Goal: Task Accomplishment & Management: Use online tool/utility

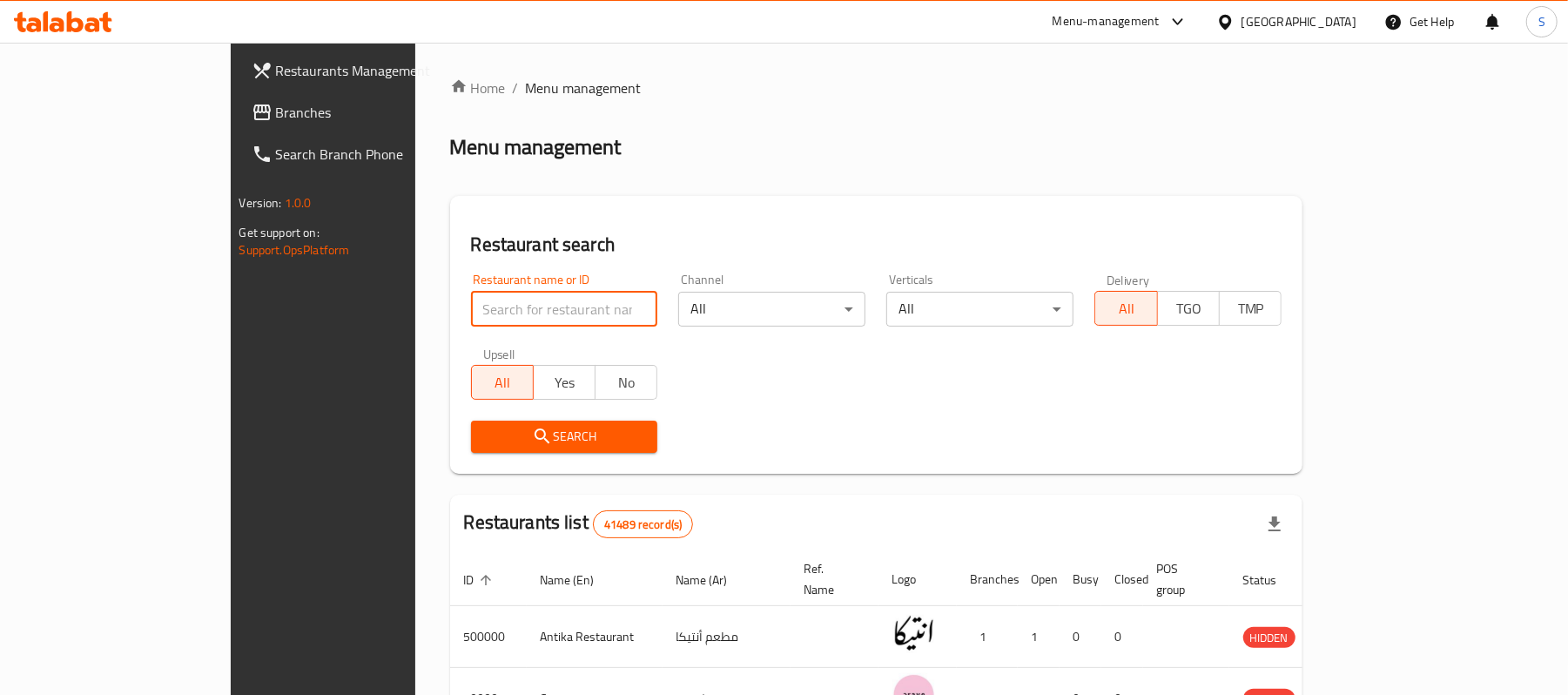
click at [471, 317] on input "search" at bounding box center [564, 310] width 187 height 35
paste input "503763"
type input "503763"
click button "Search" at bounding box center [564, 436] width 187 height 32
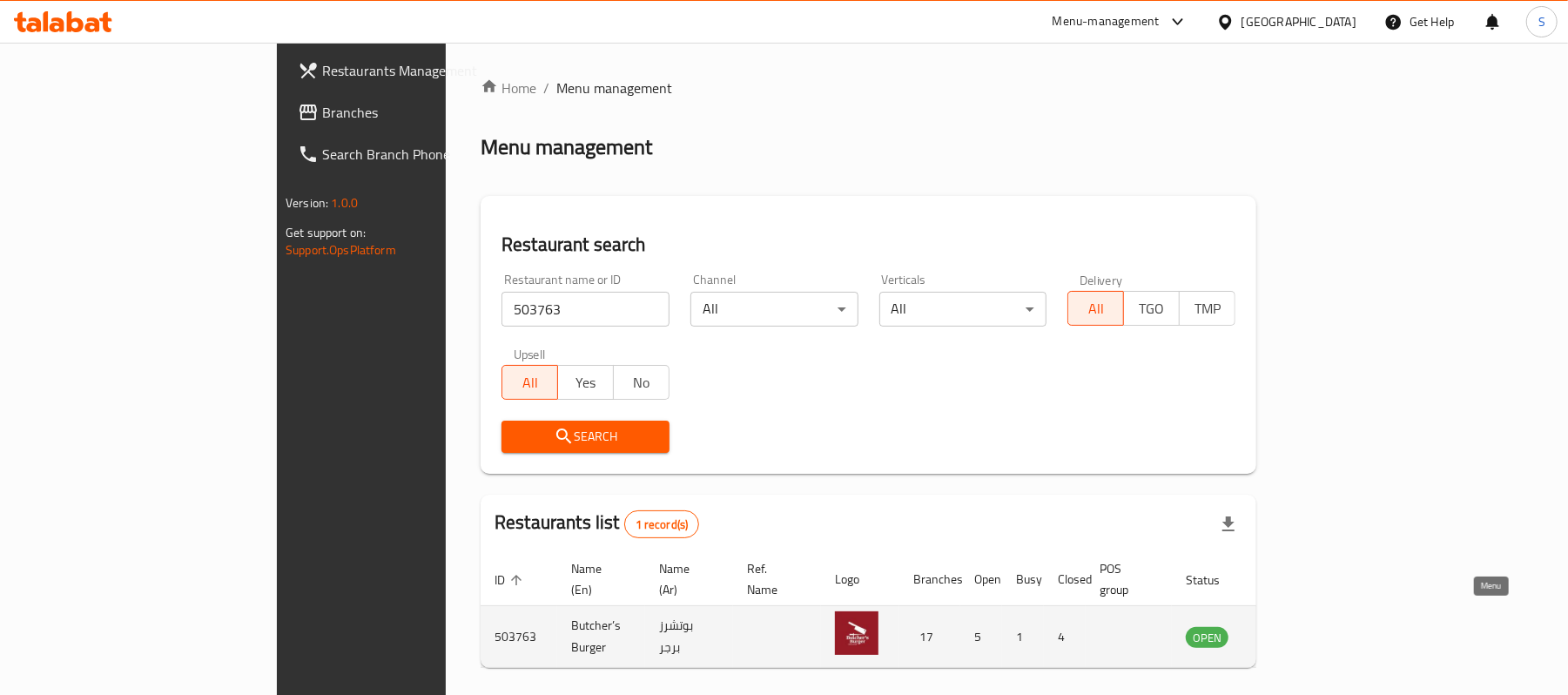
click at [1298, 631] on icon "enhanced table" at bounding box center [1288, 638] width 19 height 15
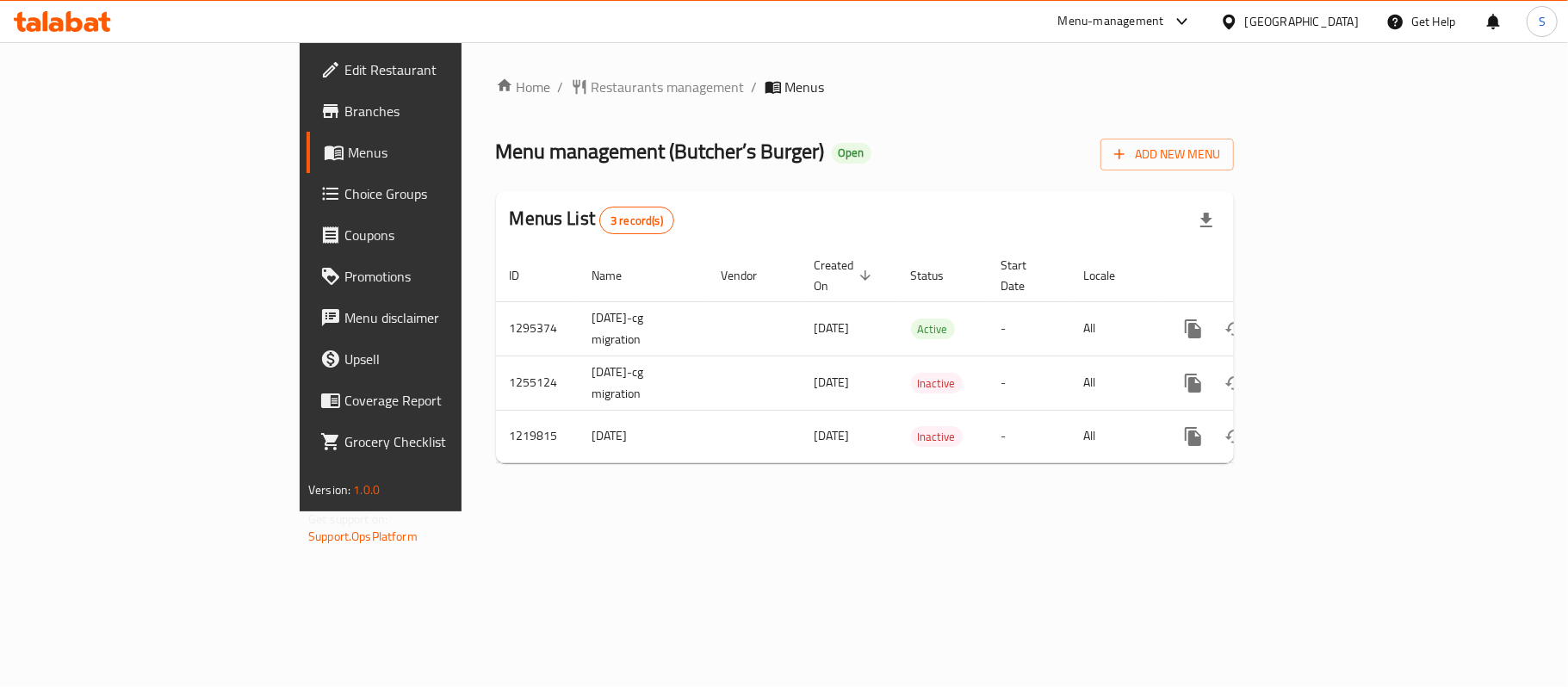
click at [344, 121] on span "Branches" at bounding box center [445, 111] width 203 height 20
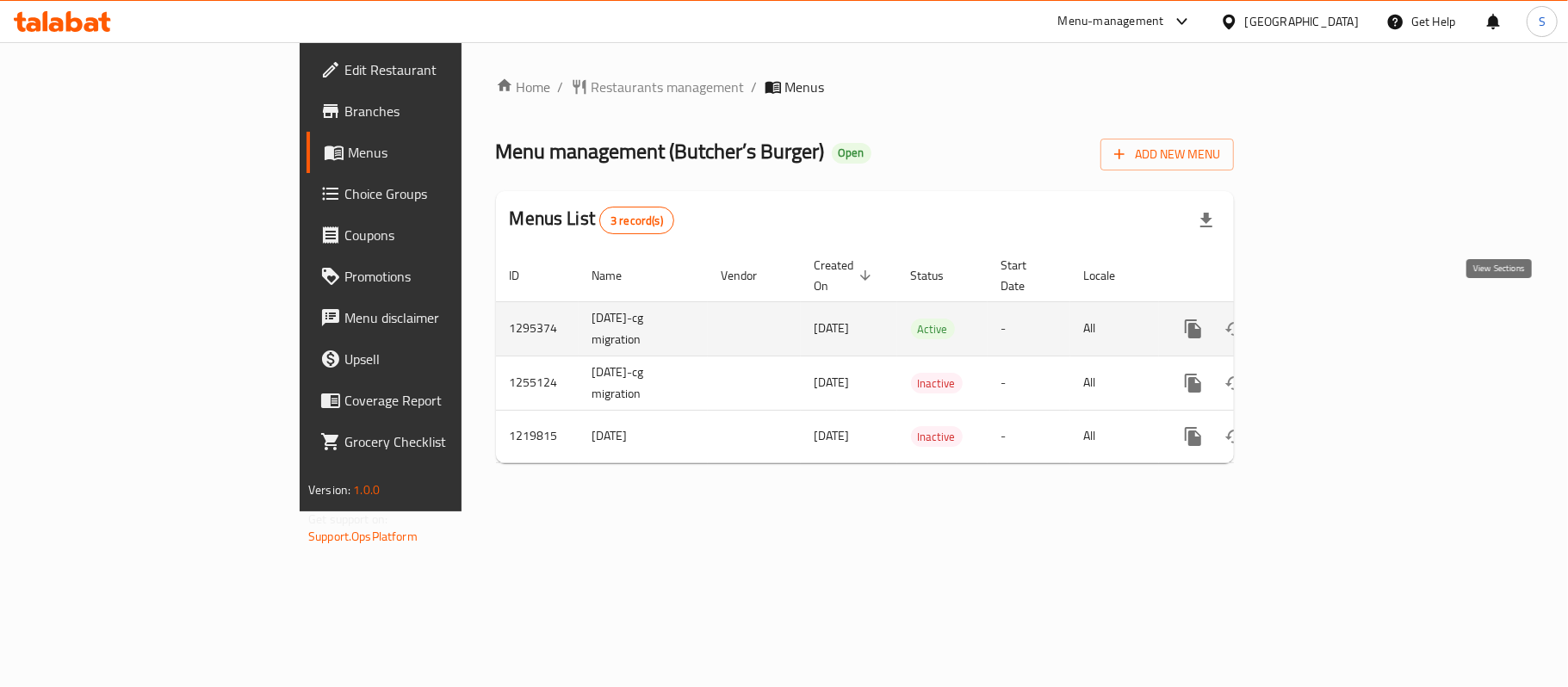
click at [1328, 318] on icon "enhanced table" at bounding box center [1317, 328] width 20 height 20
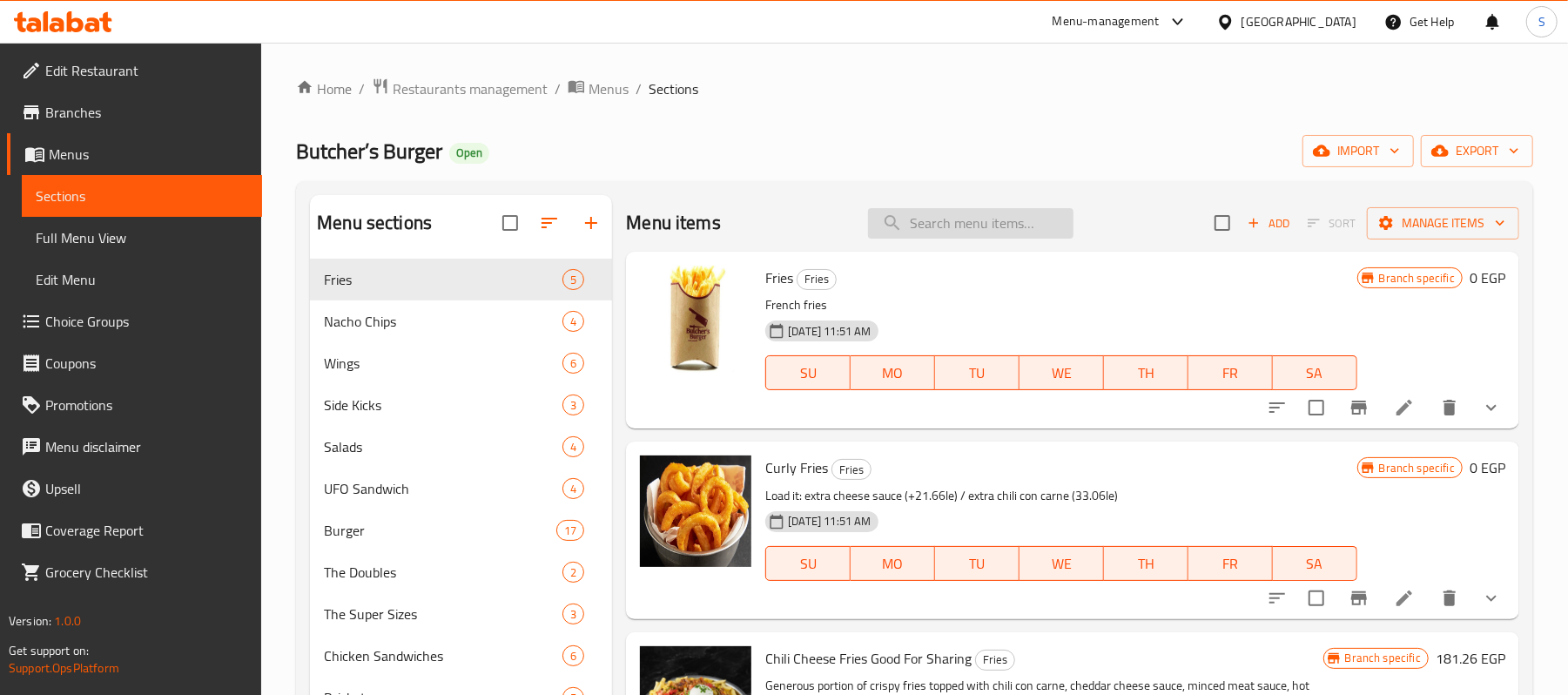
click at [951, 216] on input "search" at bounding box center [971, 223] width 205 height 30
paste input "BB Original"
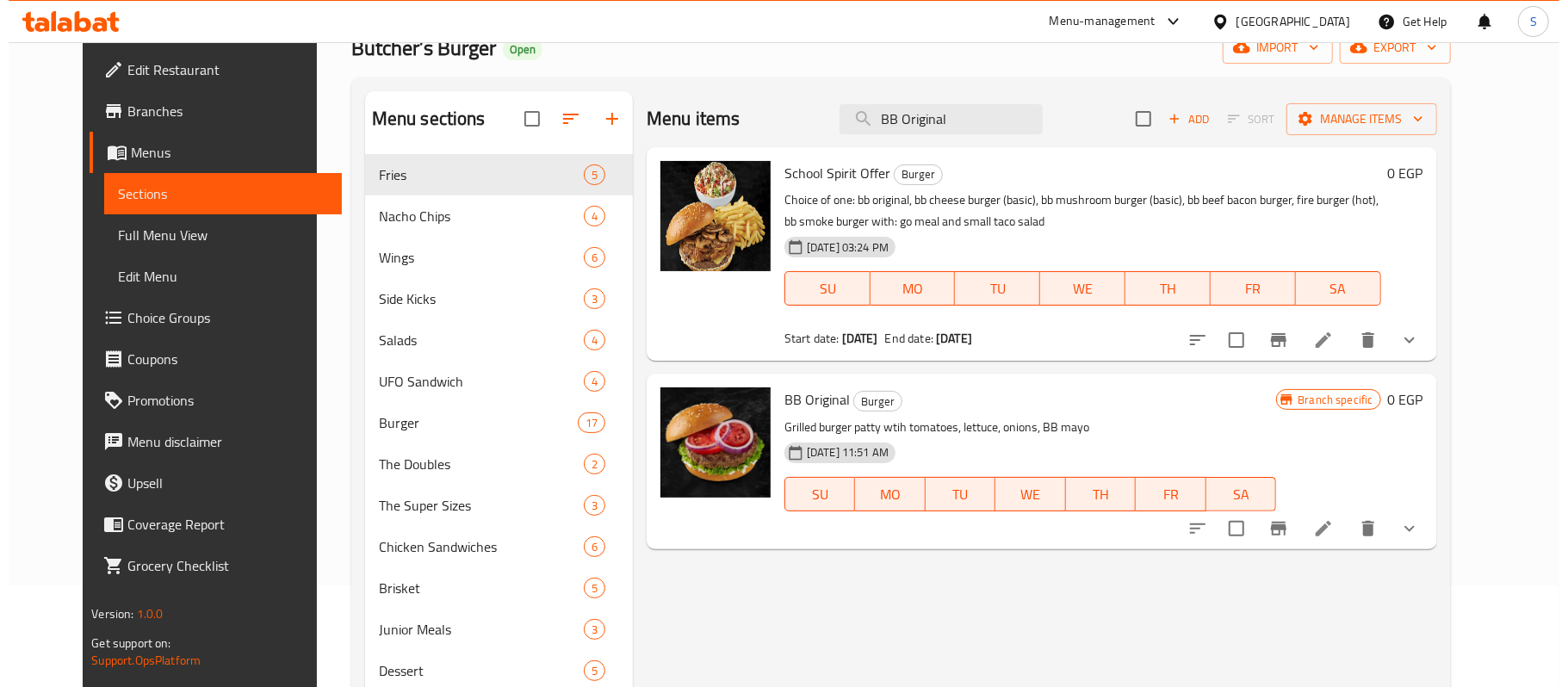
scroll to position [229, 0]
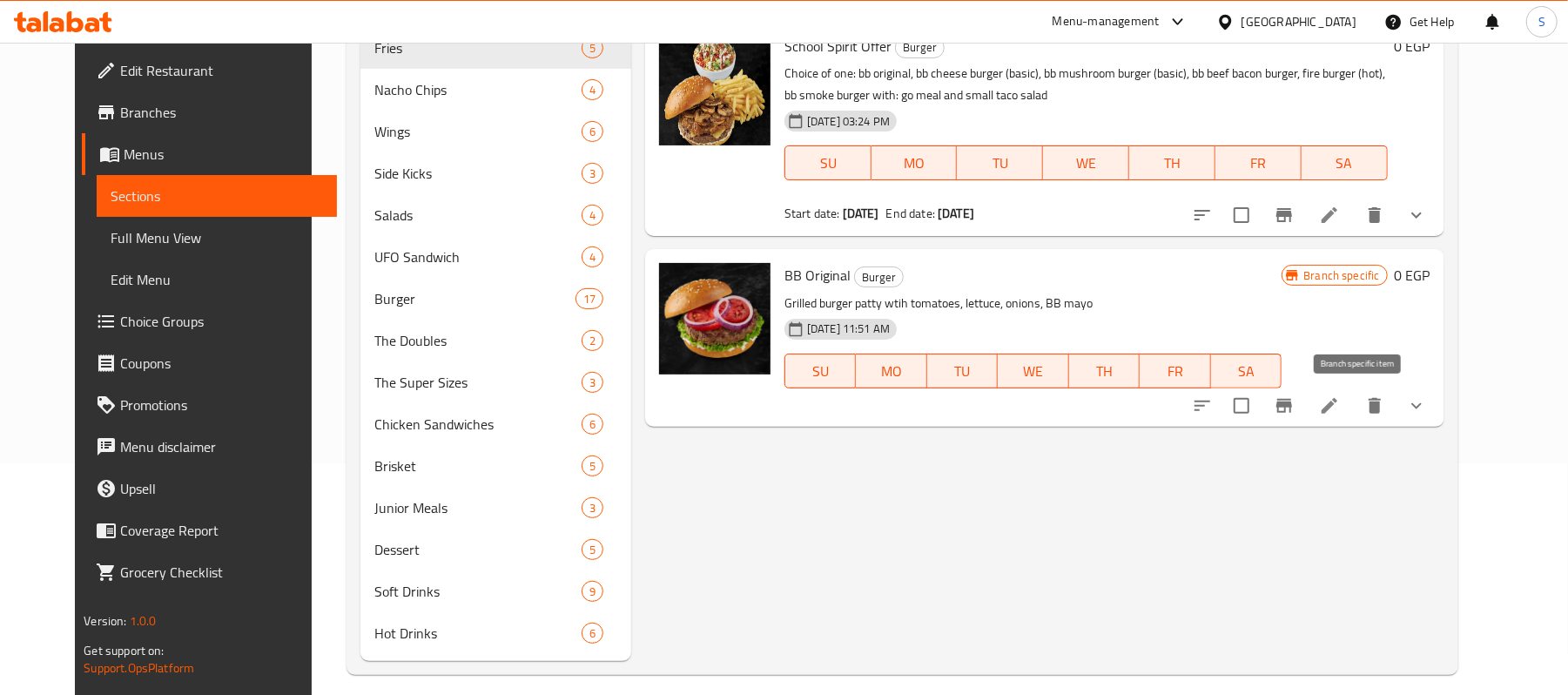
type input "BB Original"
click at [1305, 423] on button "Branch-specific-item" at bounding box center [1284, 406] width 42 height 42
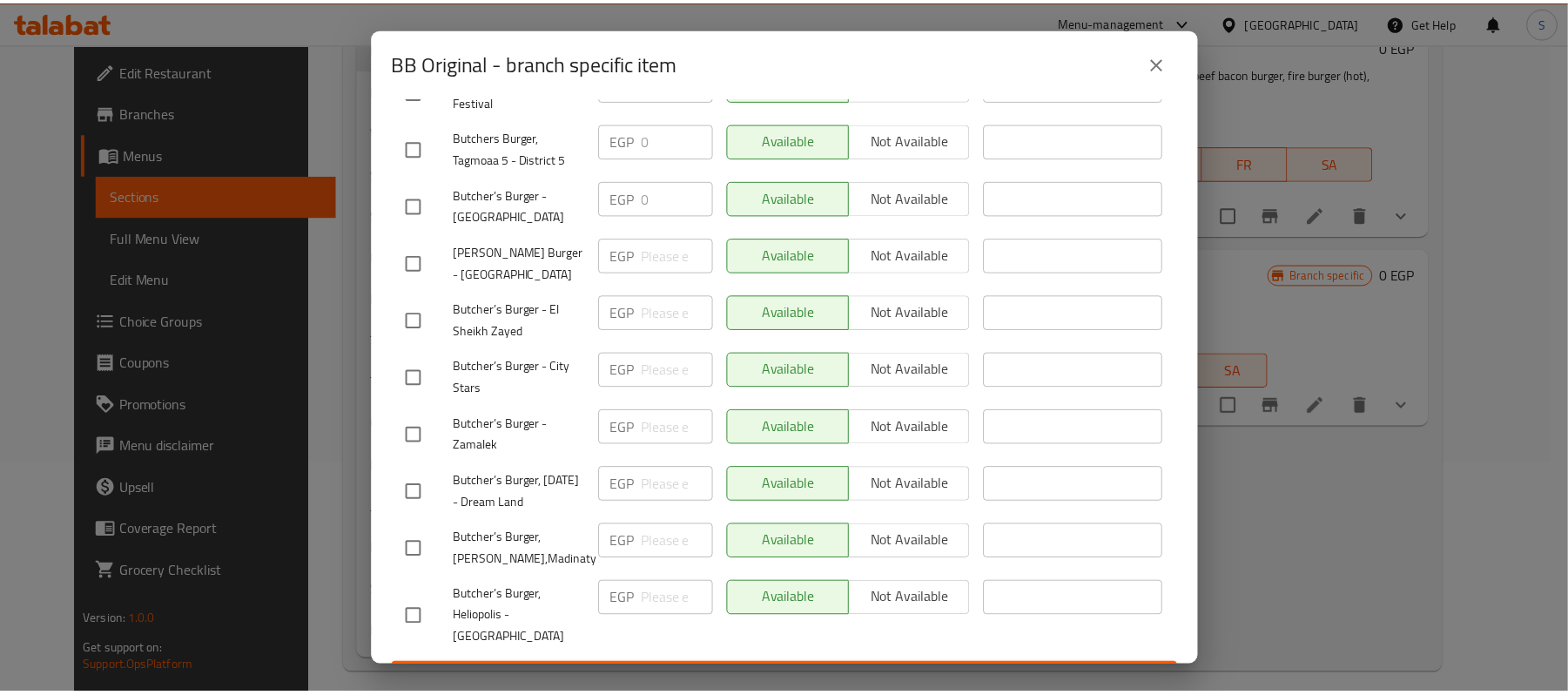
scroll to position [812, 0]
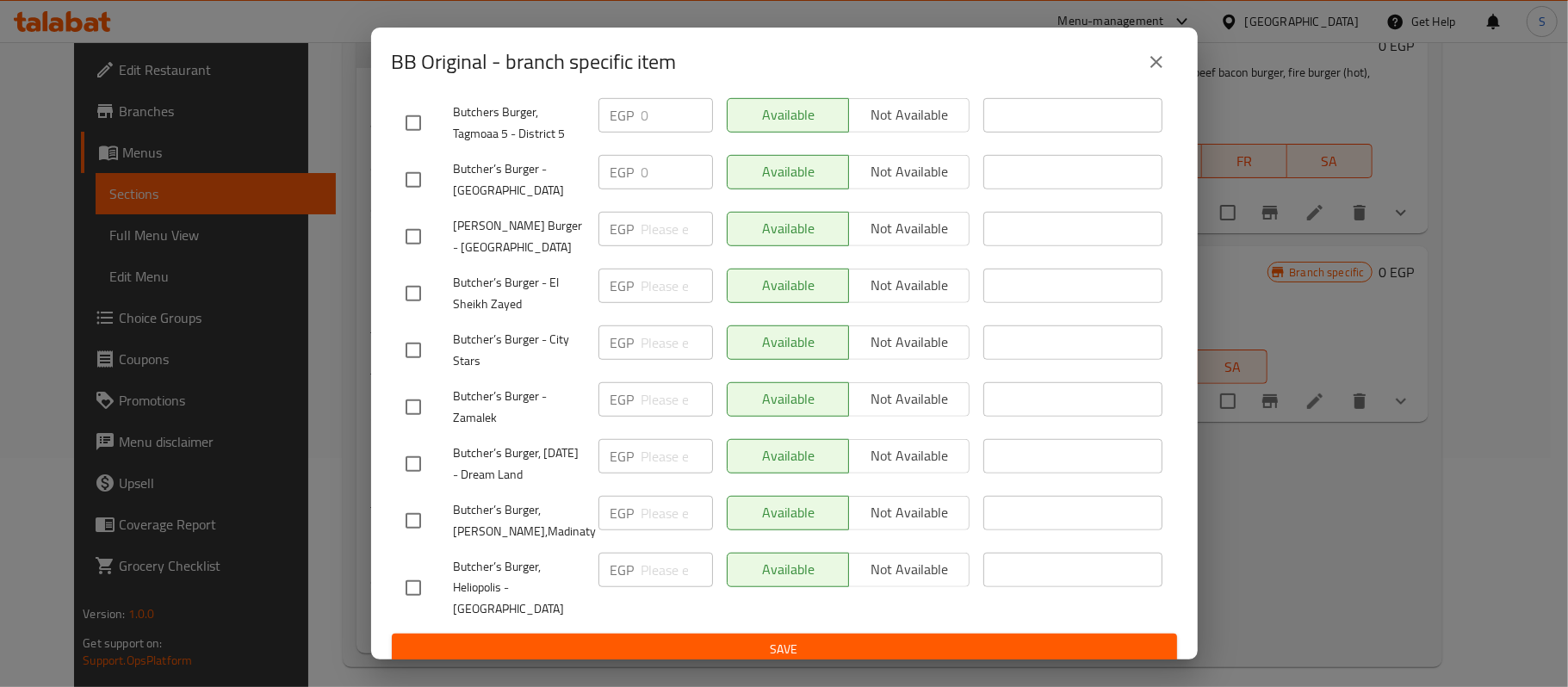
click at [1147, 62] on icon "close" at bounding box center [1156, 62] width 20 height 20
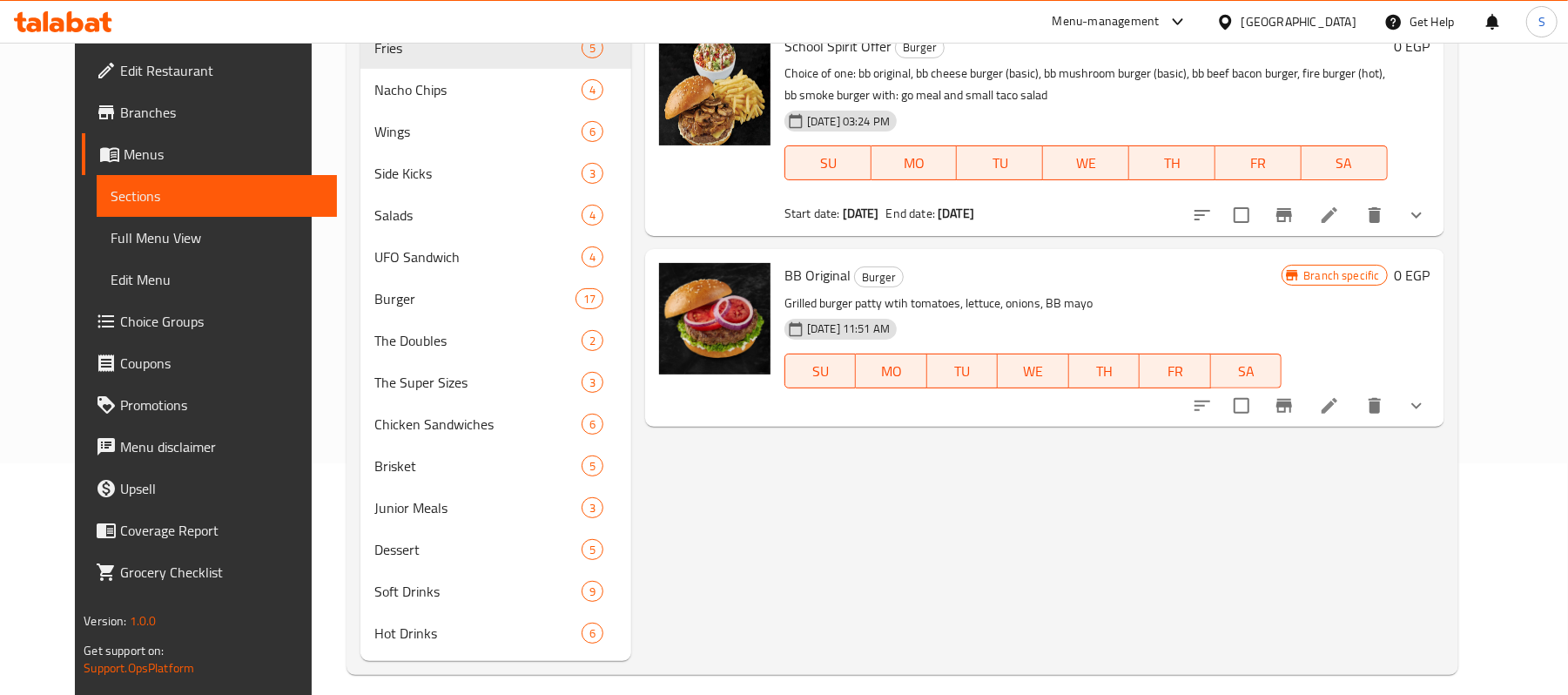
click at [1438, 419] on button "show more" at bounding box center [1416, 406] width 42 height 42
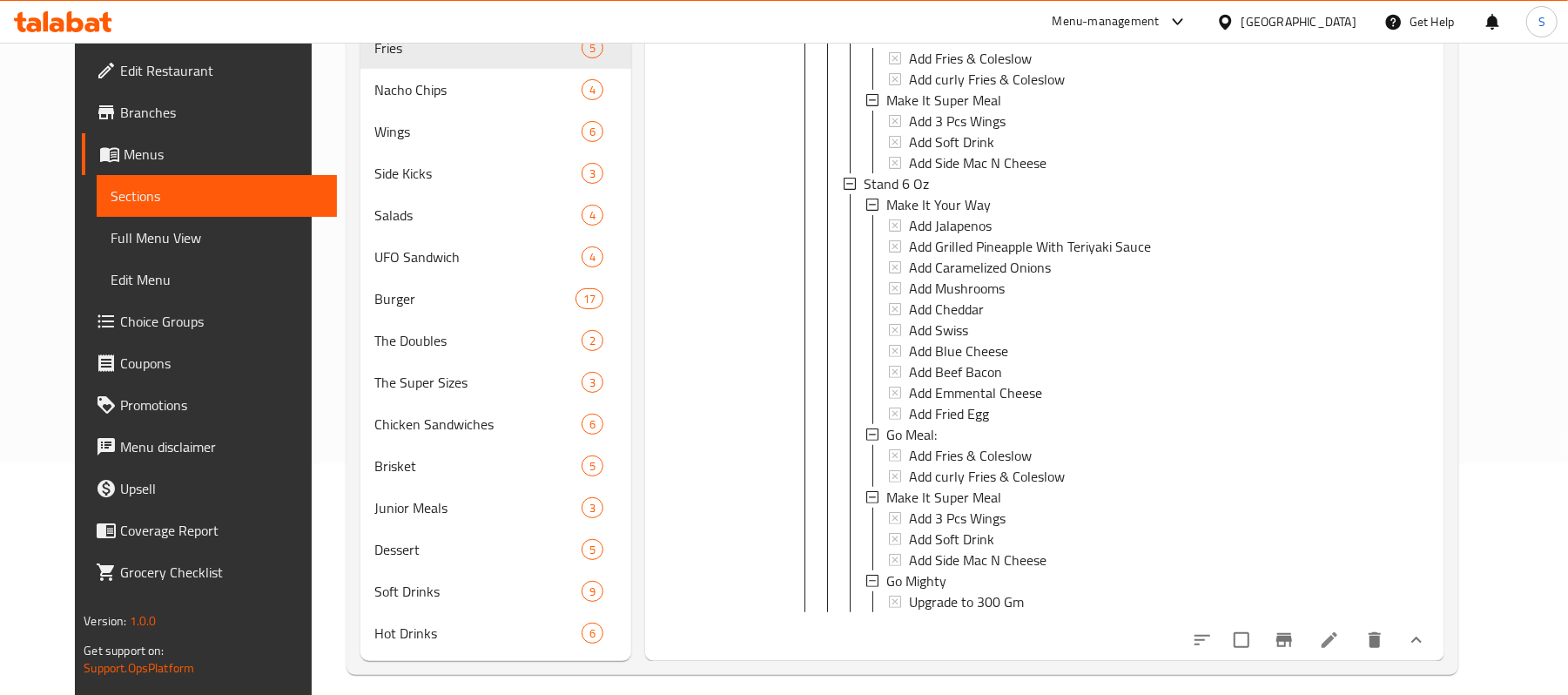
scroll to position [247, 0]
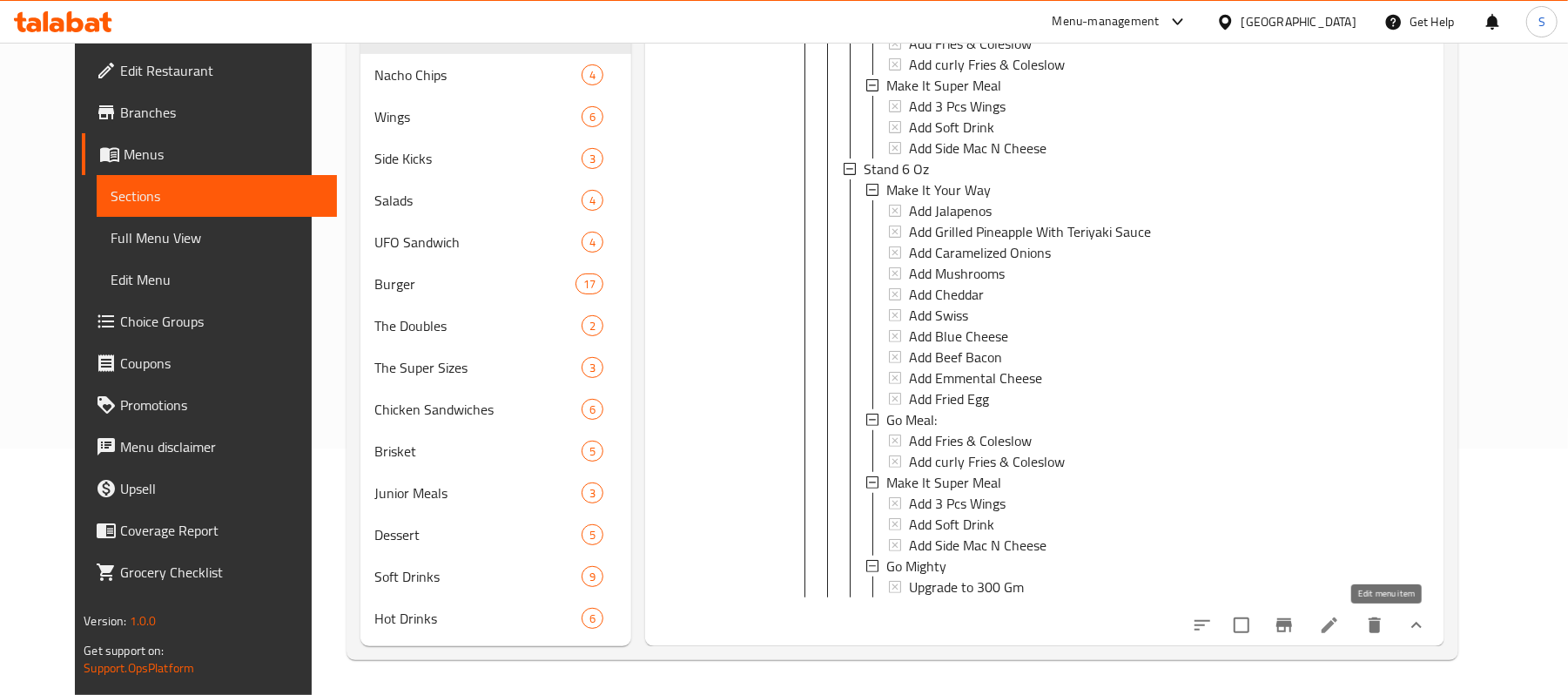
click at [1337, 625] on icon at bounding box center [1330, 626] width 16 height 16
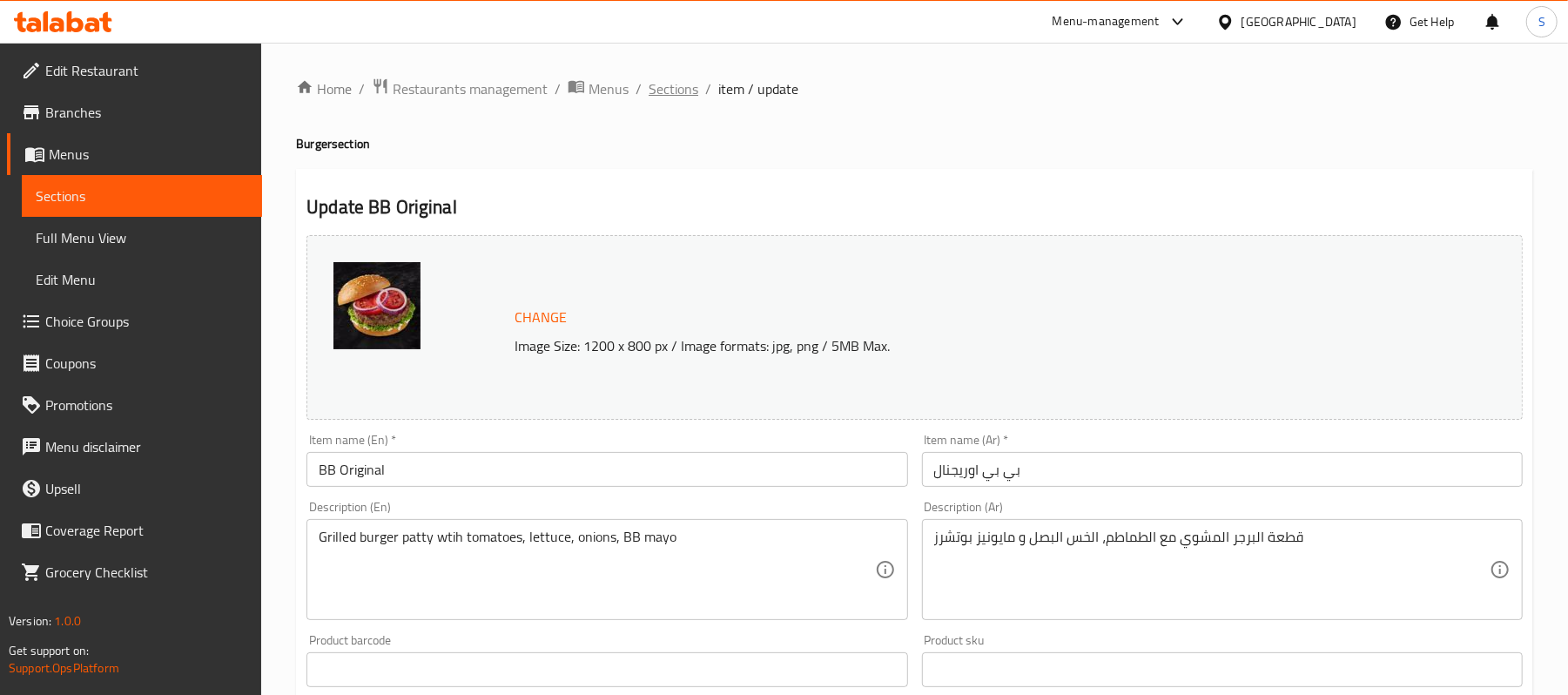
click at [684, 82] on span "Sections" at bounding box center [673, 89] width 50 height 20
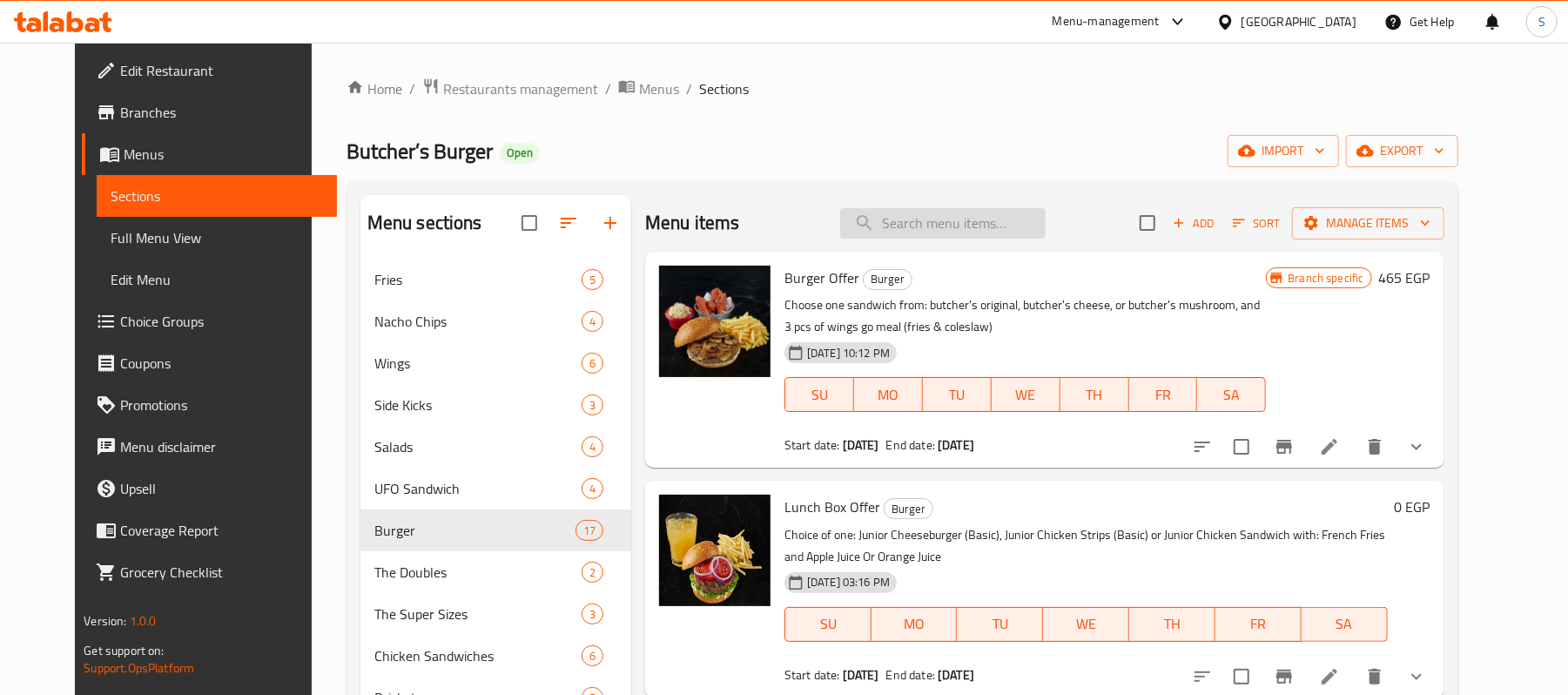
click at [952, 216] on input "search" at bounding box center [943, 223] width 205 height 30
paste input "BB Cheese Burger"
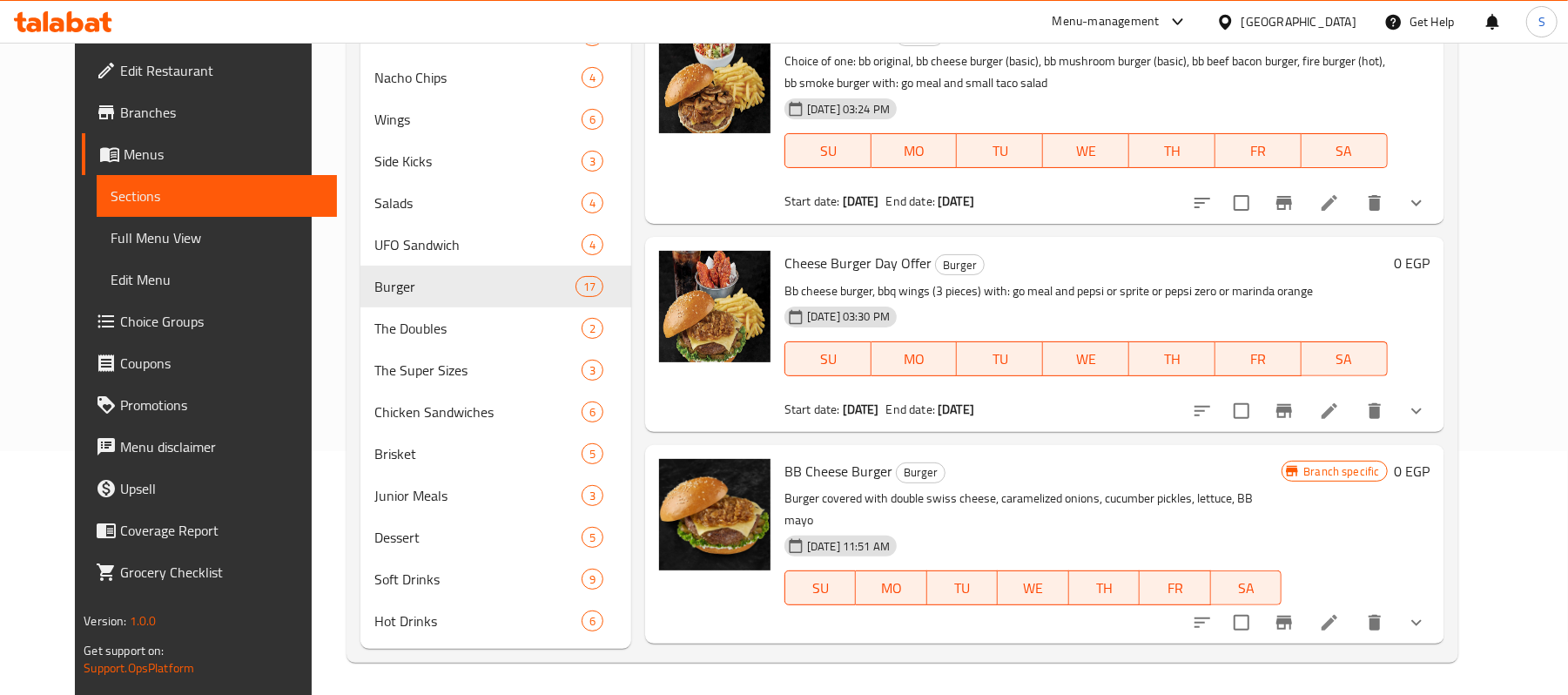
scroll to position [247, 0]
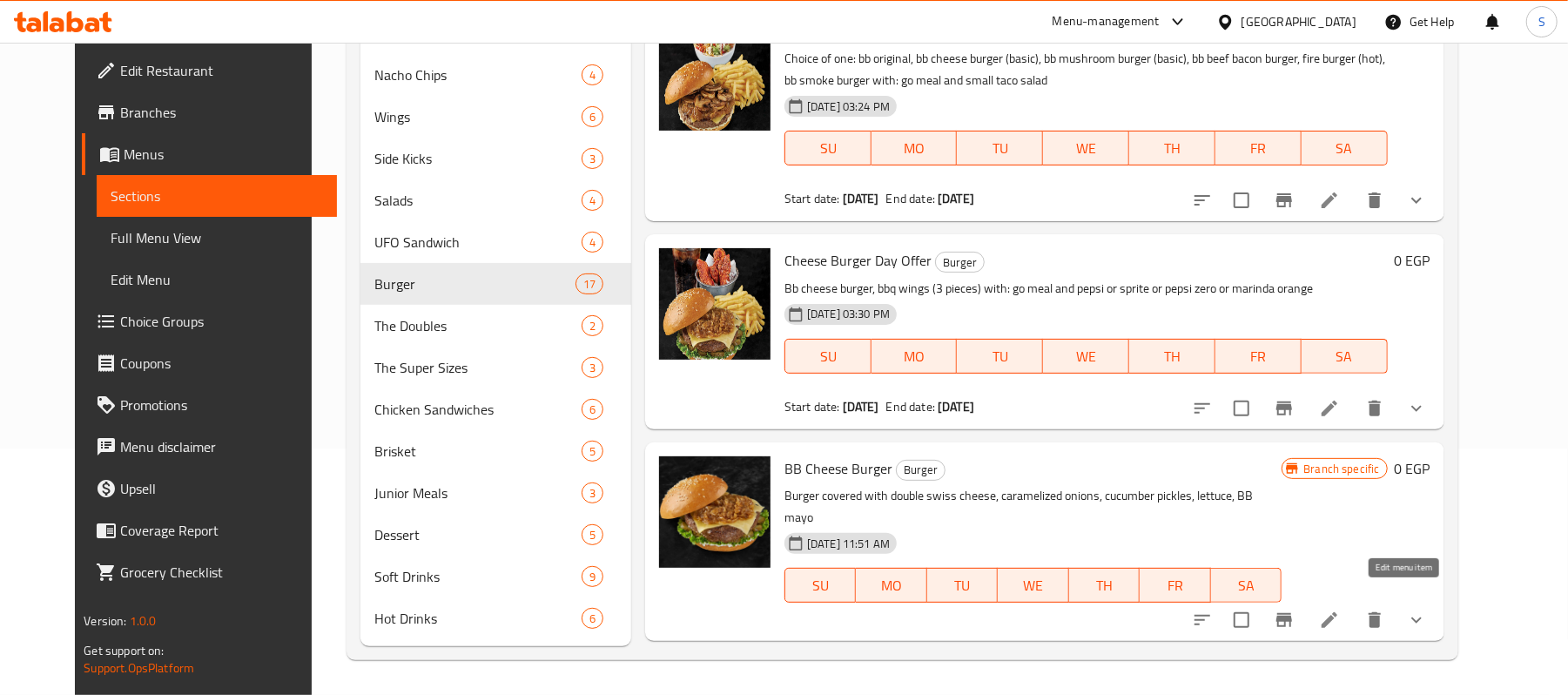
type input "BB Cheese Burger"
click at [1337, 612] on icon at bounding box center [1330, 620] width 16 height 16
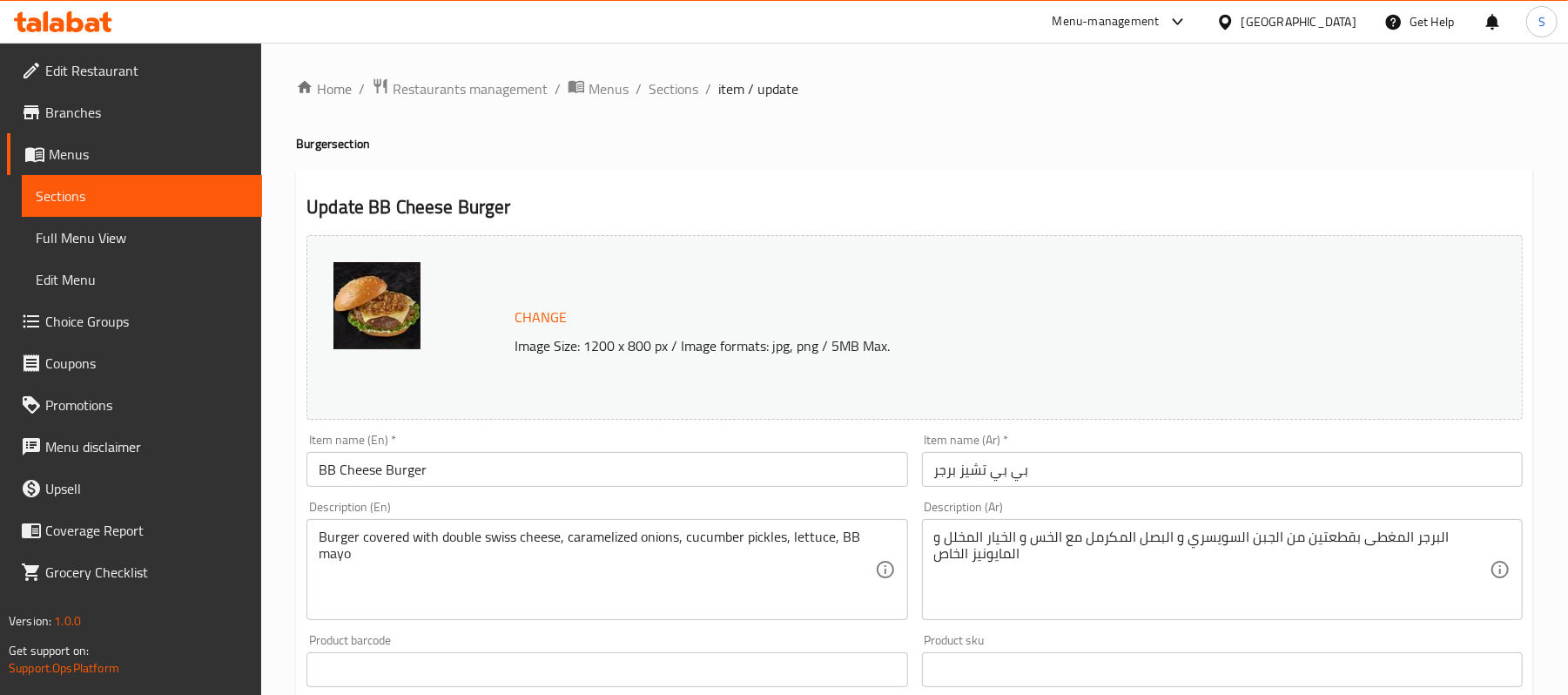
click at [676, 91] on span "Sections" at bounding box center [673, 89] width 50 height 20
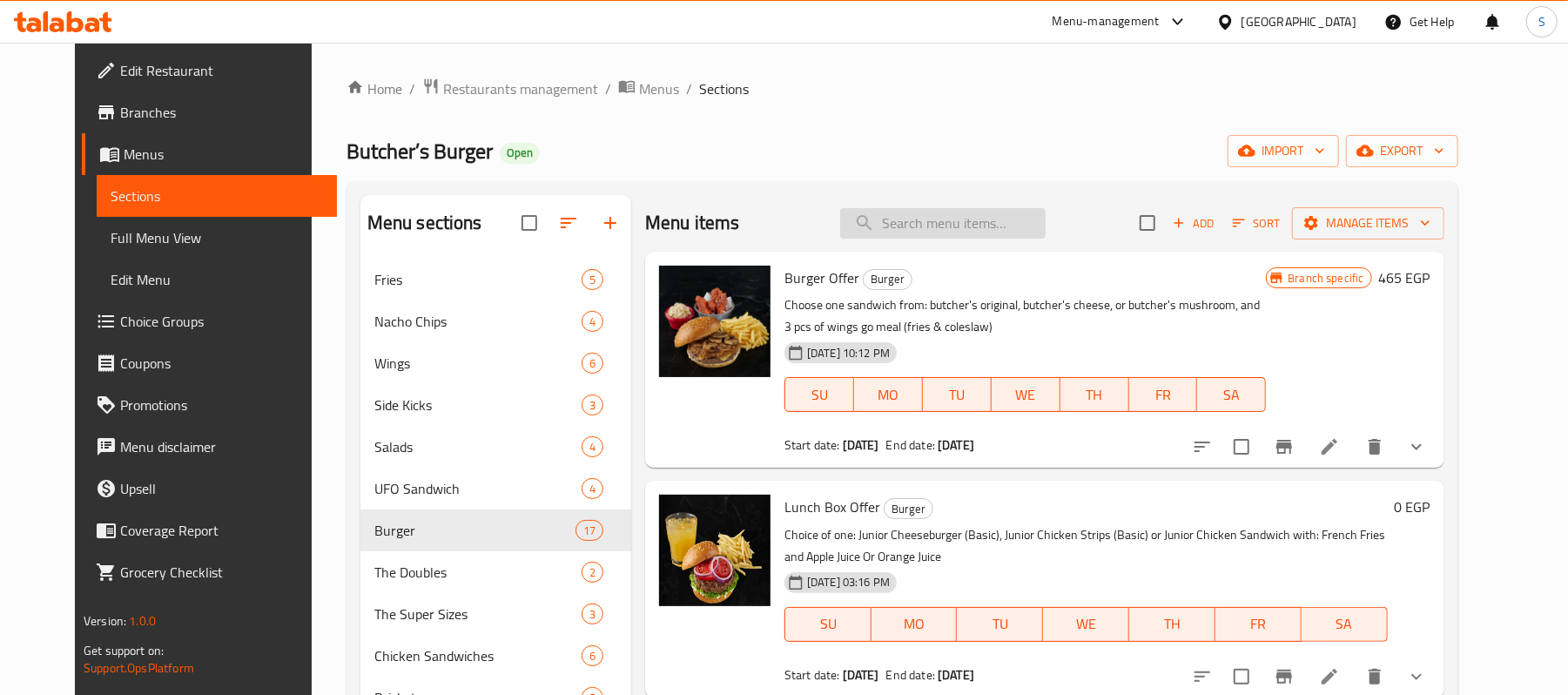
click at [960, 232] on input "search" at bounding box center [943, 223] width 205 height 30
paste input "BB Mushroom Burger"
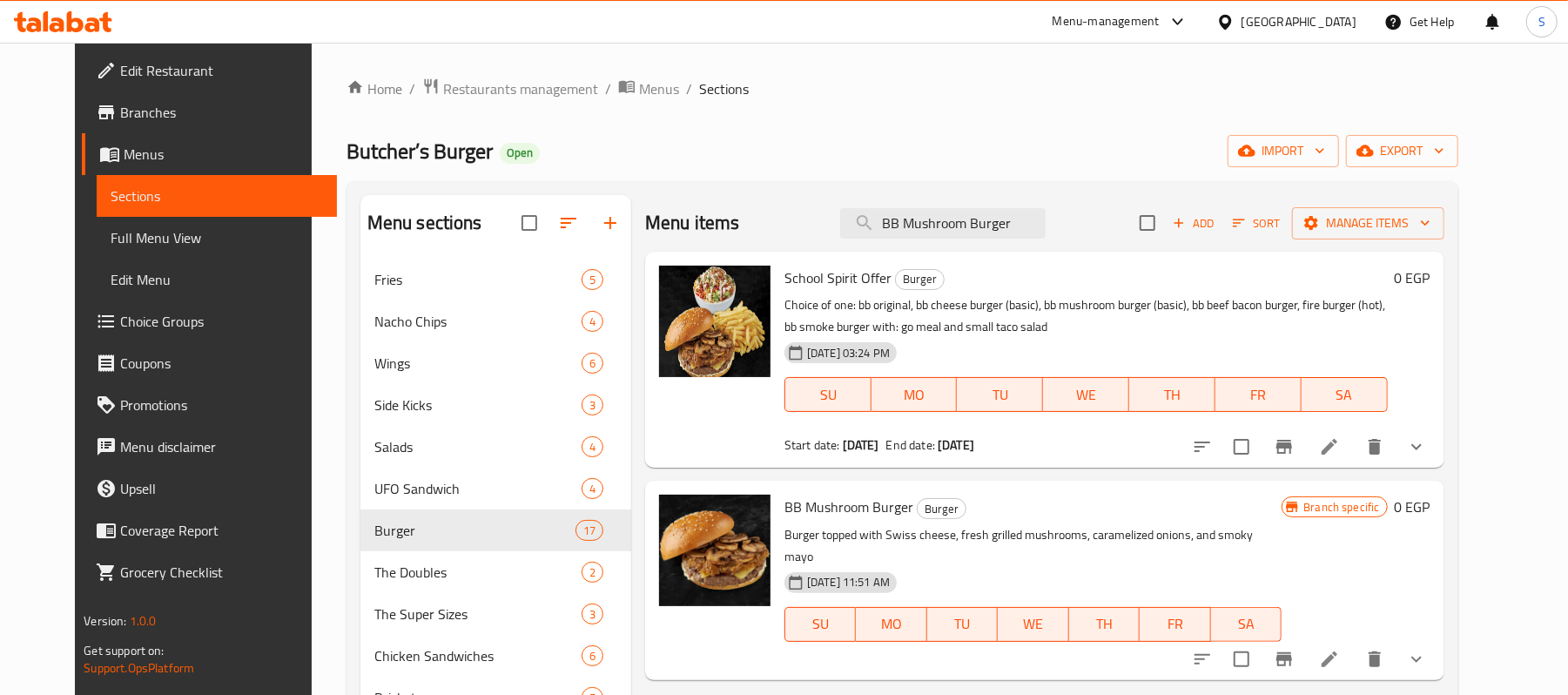
scroll to position [232, 0]
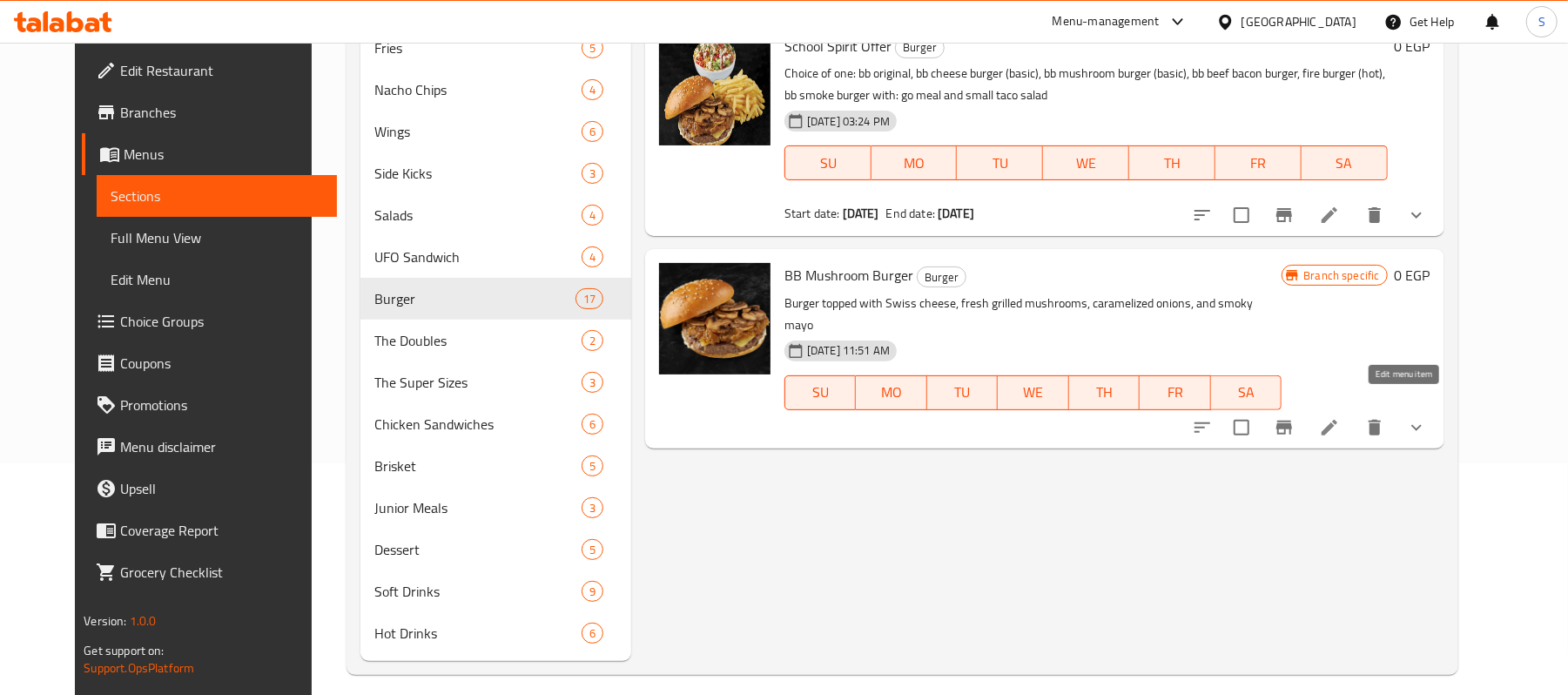
type input "BB Mushroom Burger"
click at [1340, 418] on icon at bounding box center [1329, 427] width 20 height 20
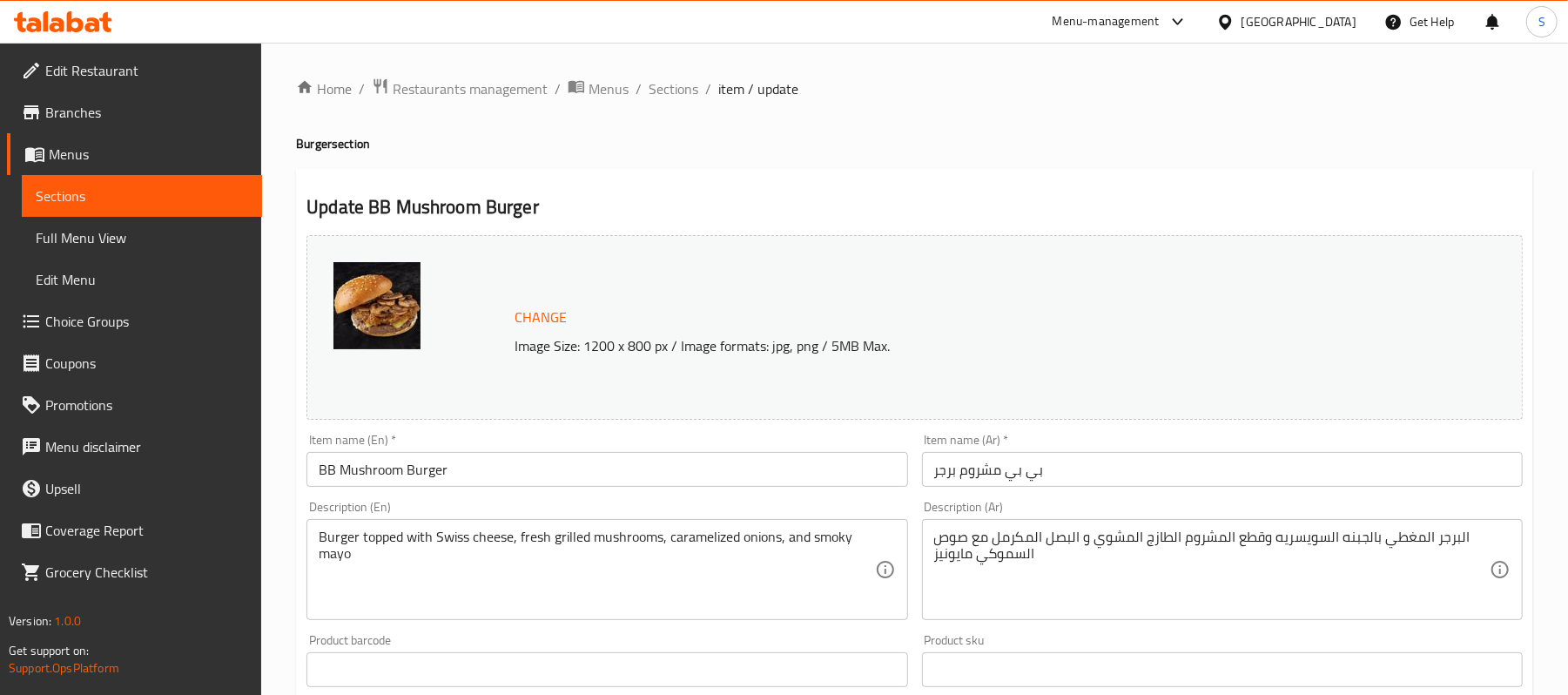
click at [659, 91] on span "Sections" at bounding box center [673, 89] width 50 height 20
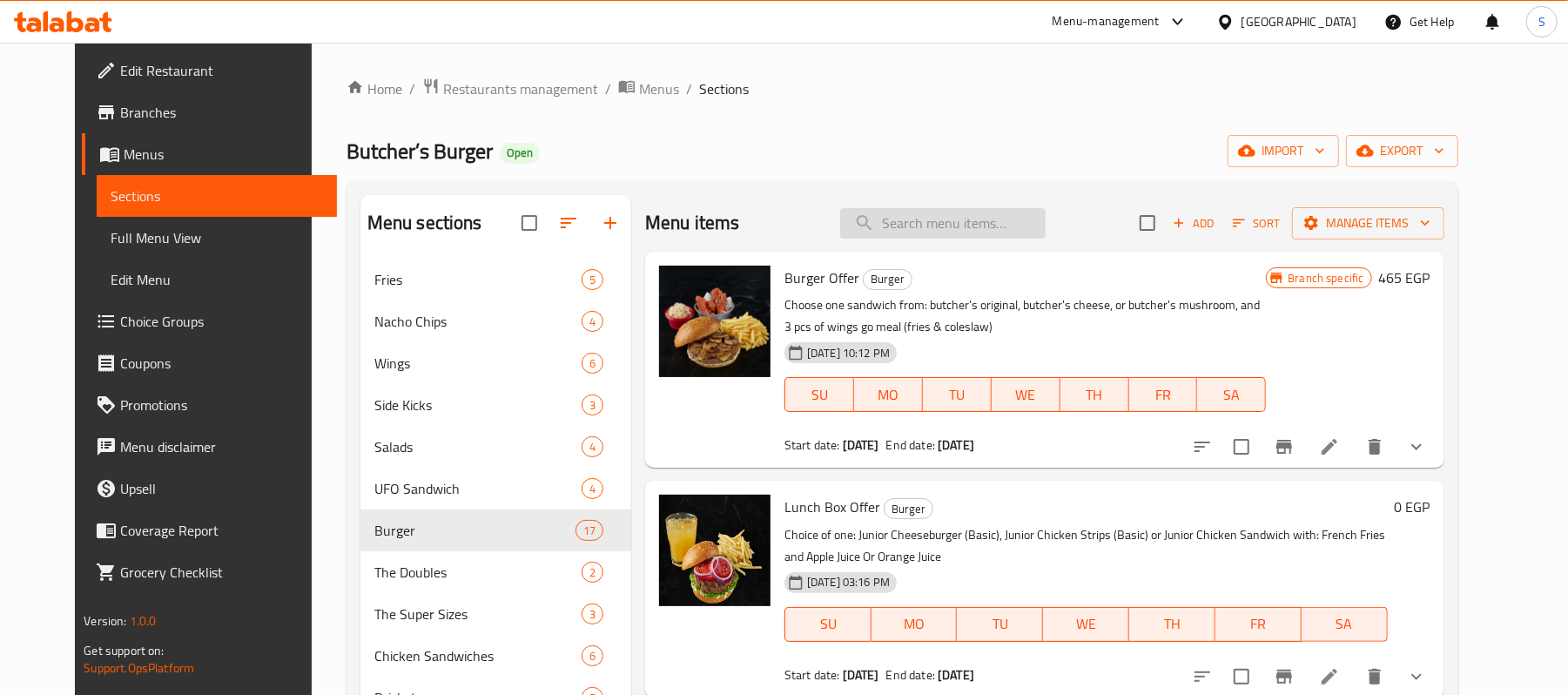
click at [943, 224] on input "search" at bounding box center [943, 223] width 205 height 30
paste input "BB Beef Bacon Burger"
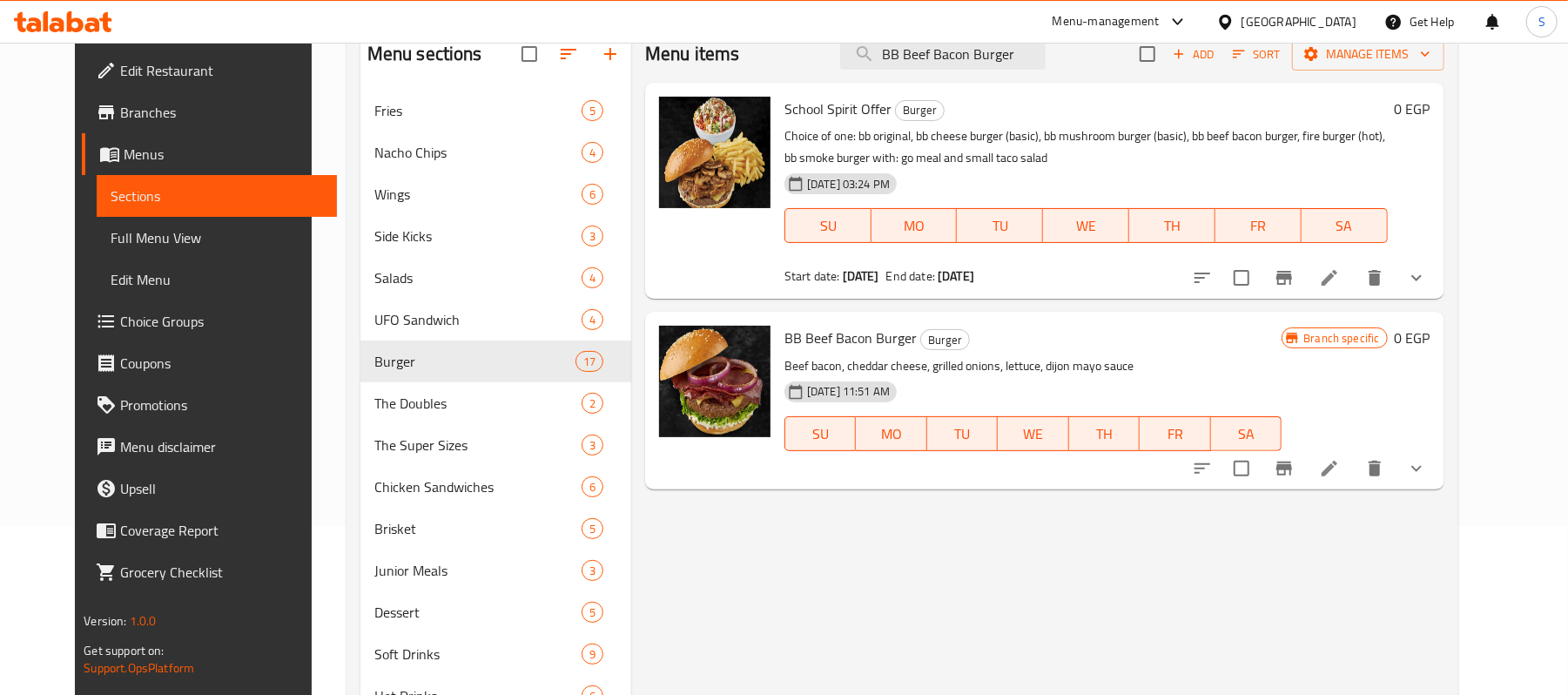
scroll to position [232, 0]
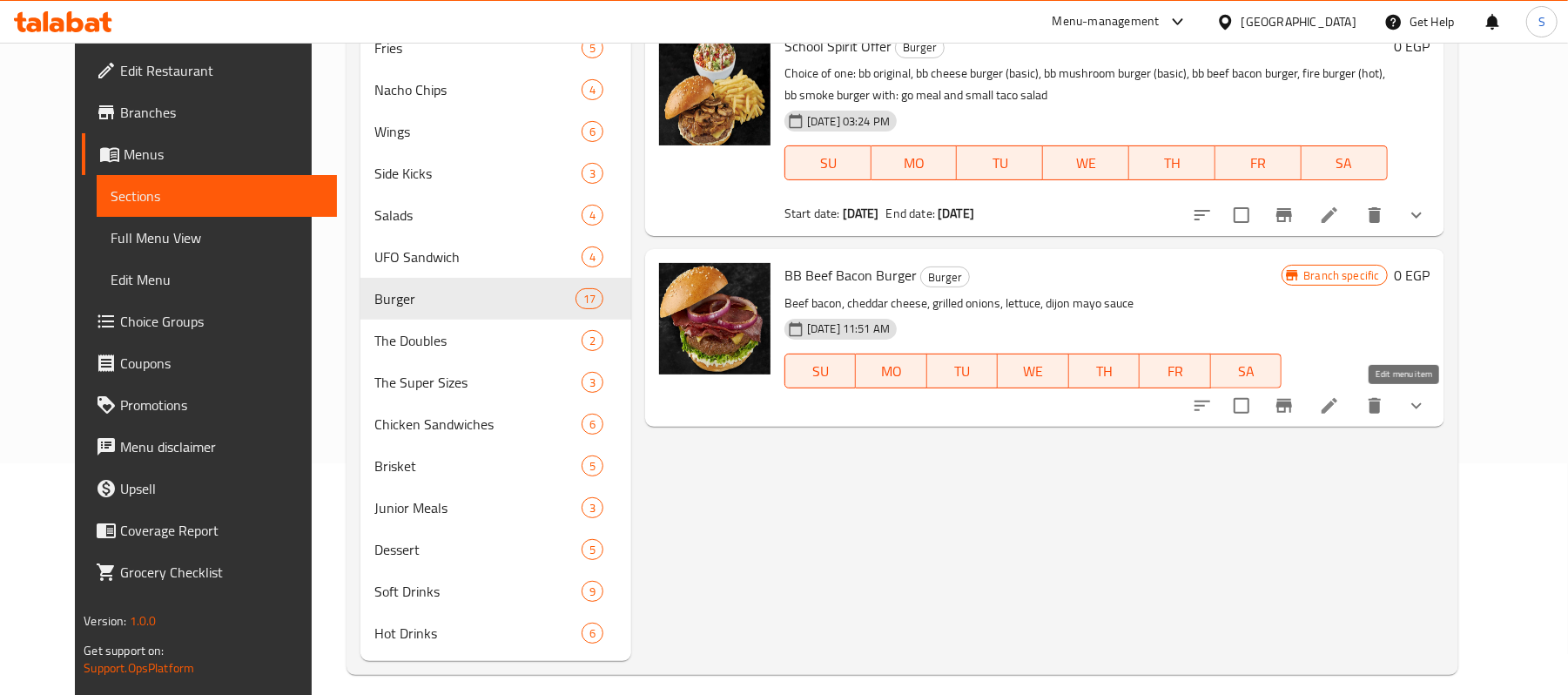
type input "BB Beef Bacon Burger"
click at [1337, 404] on icon at bounding box center [1330, 406] width 16 height 16
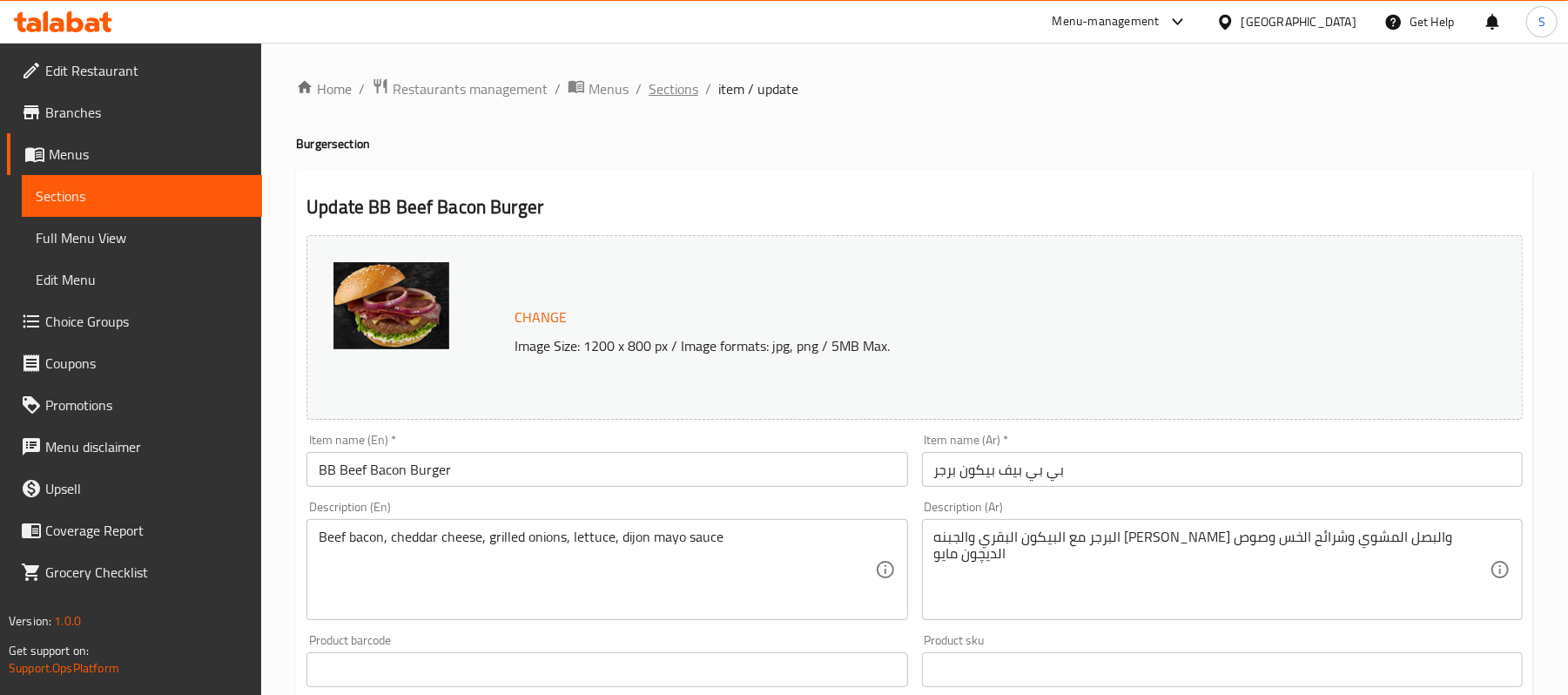
click at [672, 92] on span "Sections" at bounding box center [673, 89] width 50 height 20
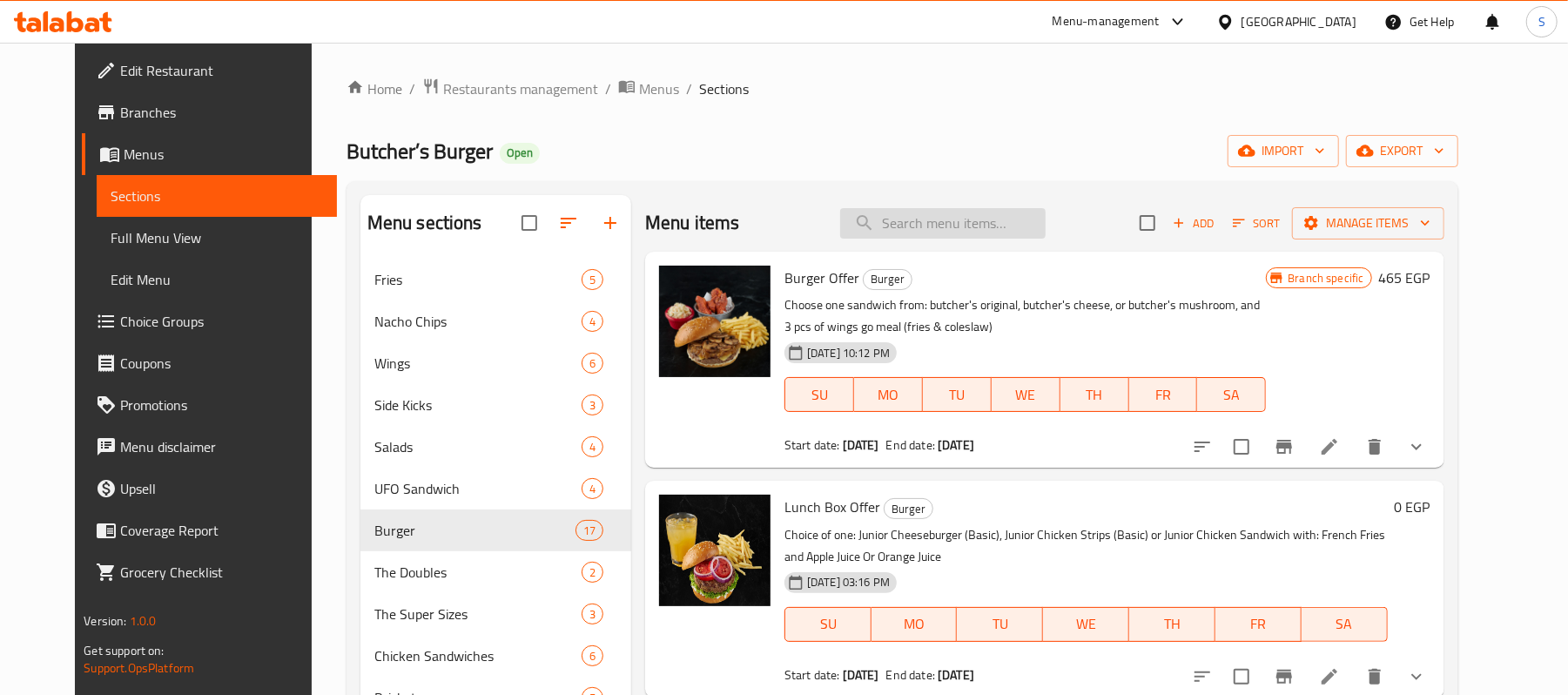
click at [960, 216] on input "search" at bounding box center [943, 223] width 205 height 30
paste input "Portobello Mushroom Burger"
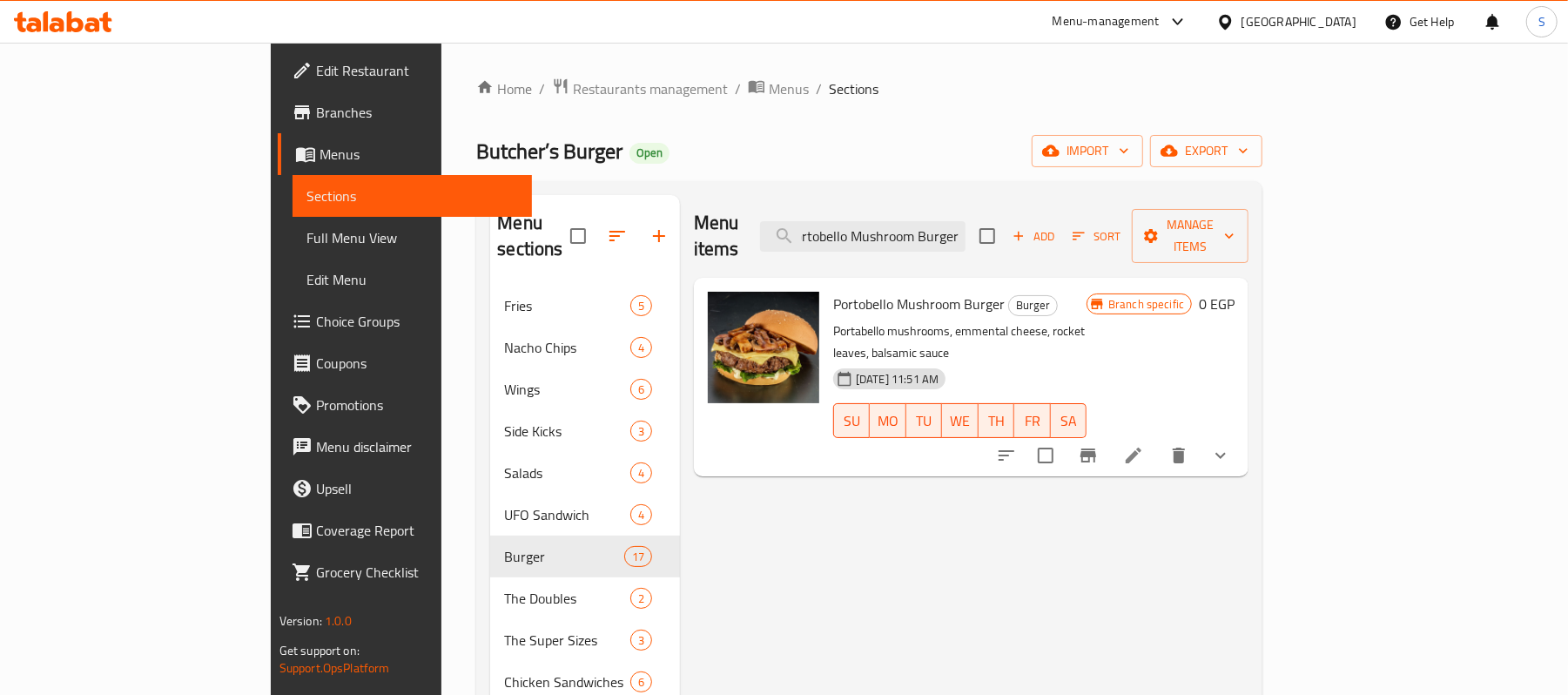
type input "Portobello Mushroom Burger"
click at [1158, 440] on li at bounding box center [1134, 456] width 49 height 31
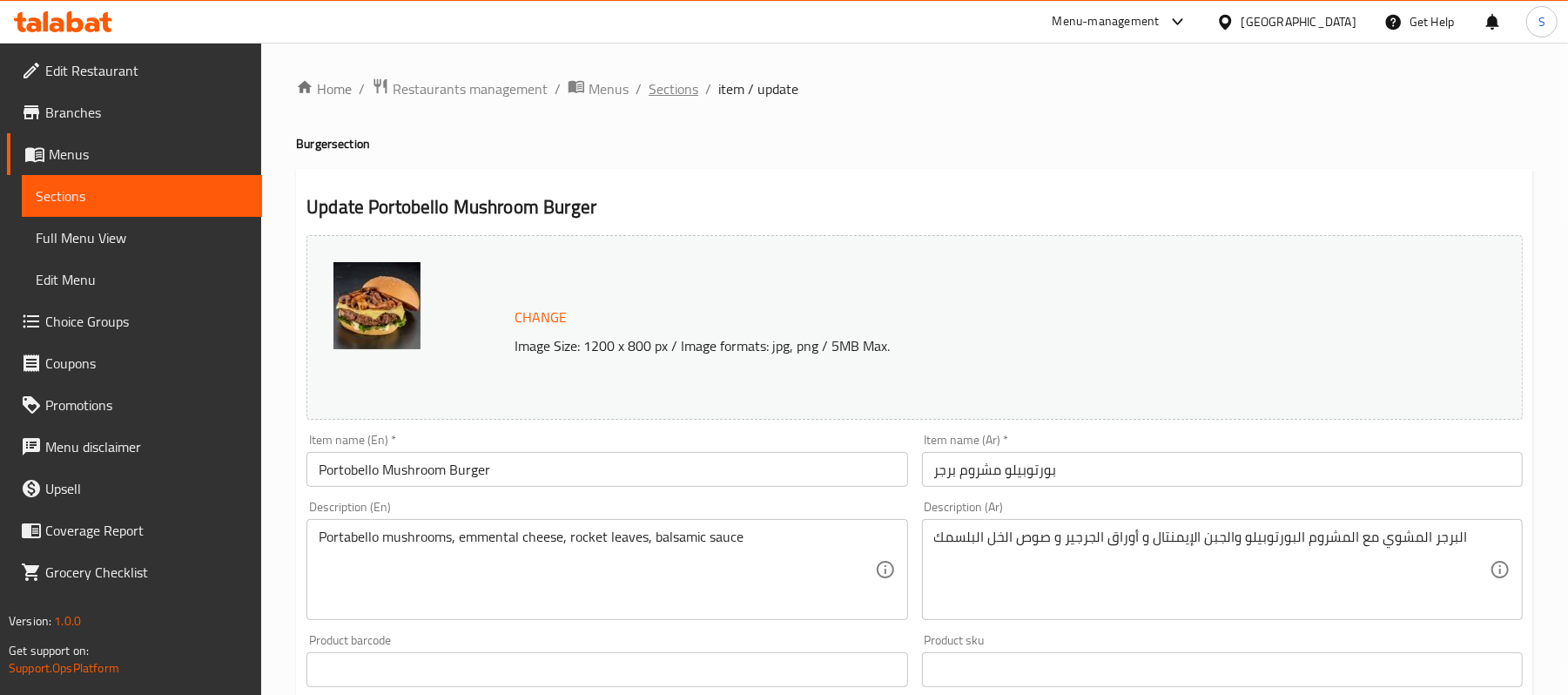
click at [680, 88] on span "Sections" at bounding box center [673, 89] width 50 height 20
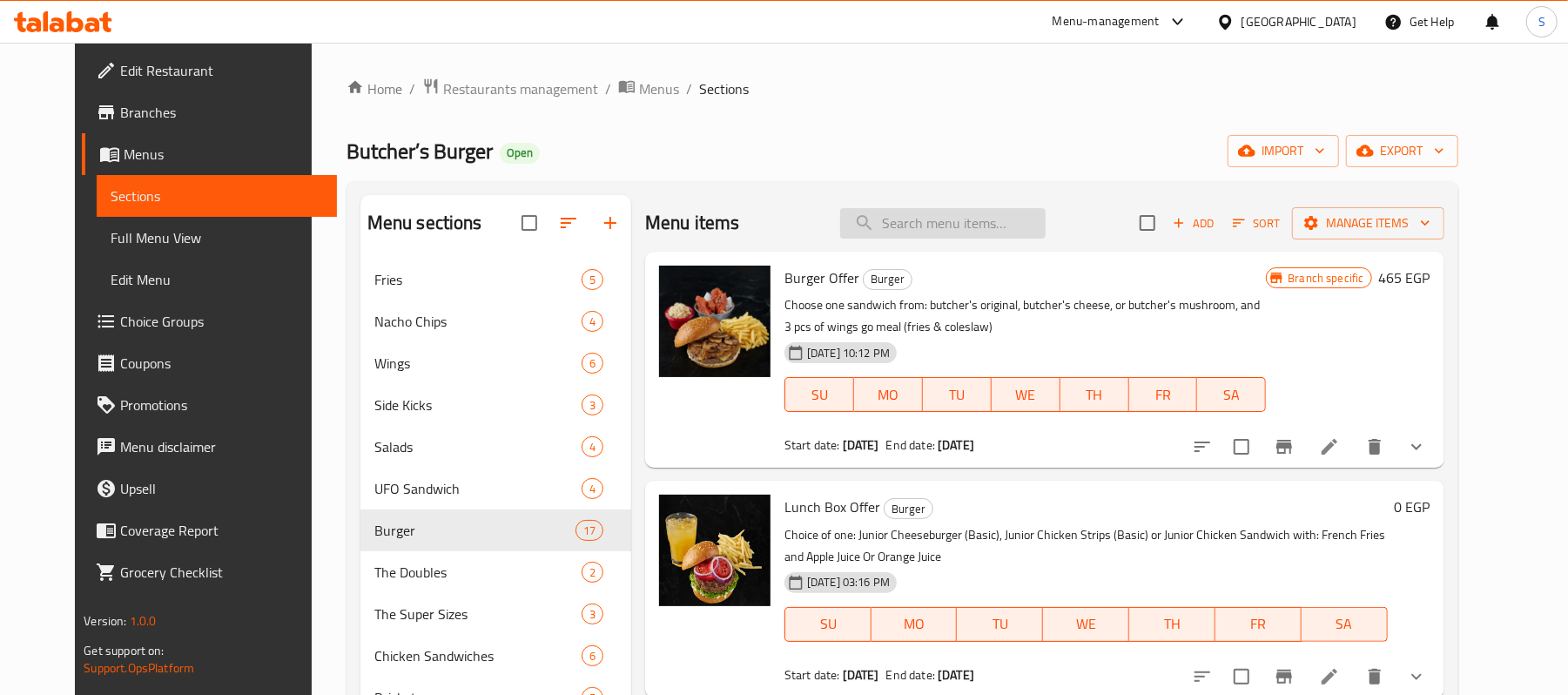
click at [927, 220] on input "search" at bounding box center [943, 223] width 205 height 30
paste input "Umami Burge"
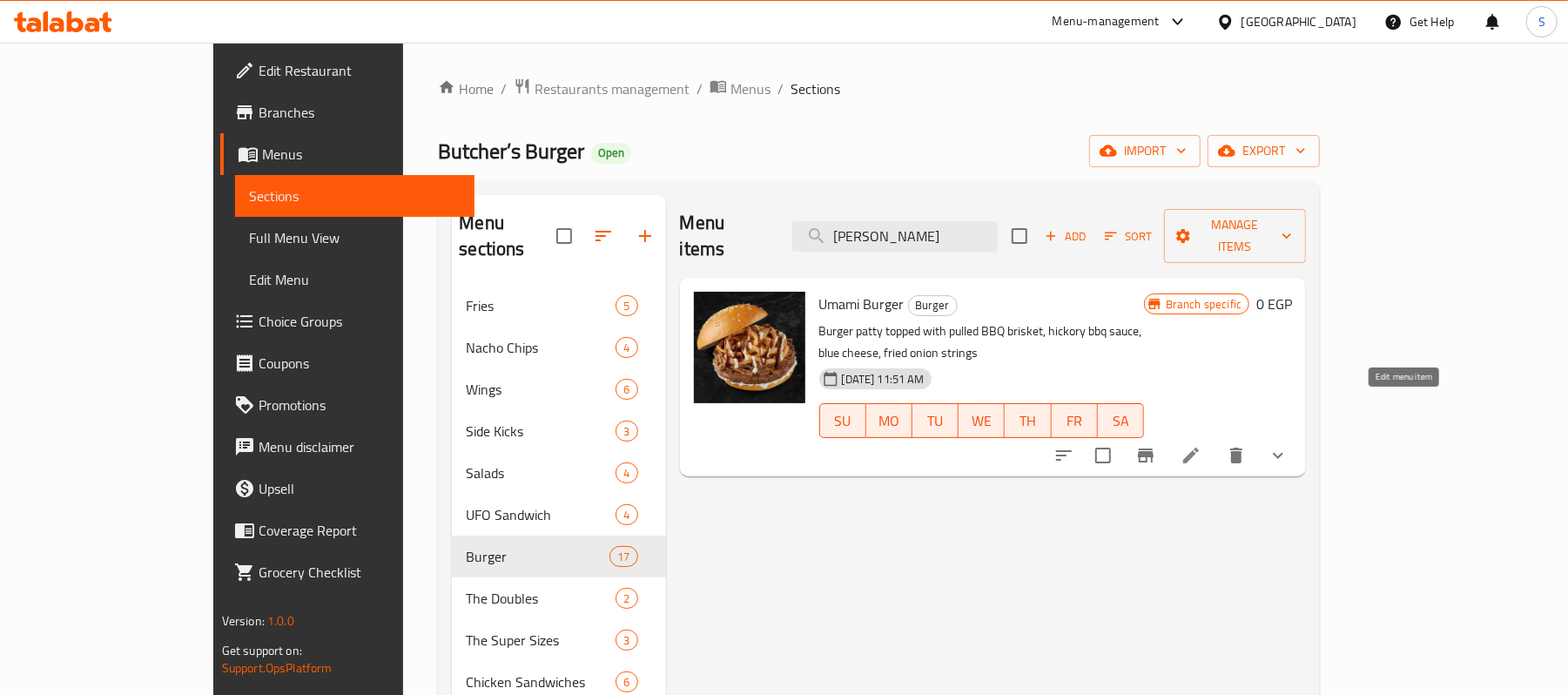
type input "Umami Burge"
click at [1201, 445] on icon at bounding box center [1191, 455] width 20 height 20
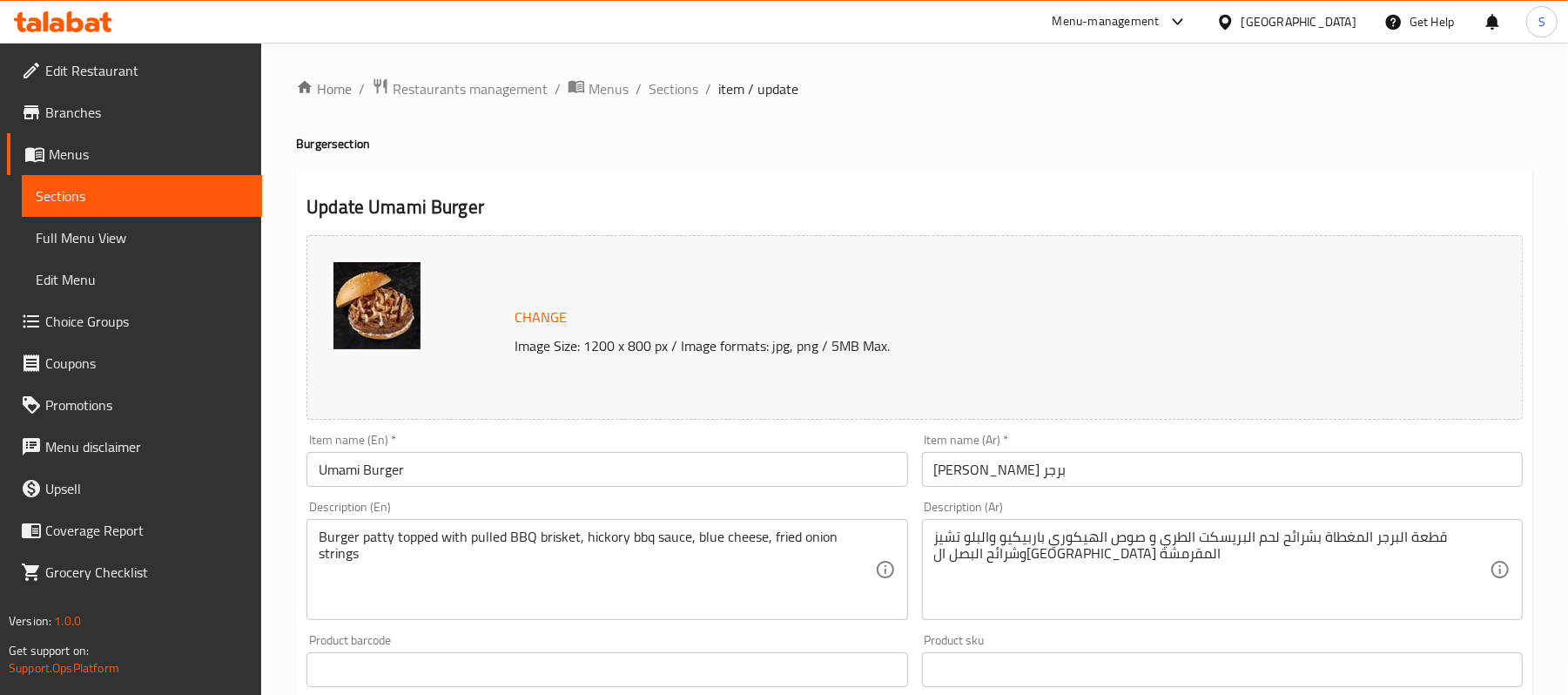
drag, startPoint x: 692, startPoint y: 88, endPoint x: 927, endPoint y: 7, distance: 248.6
click at [692, 88] on span "Sections" at bounding box center [673, 89] width 50 height 20
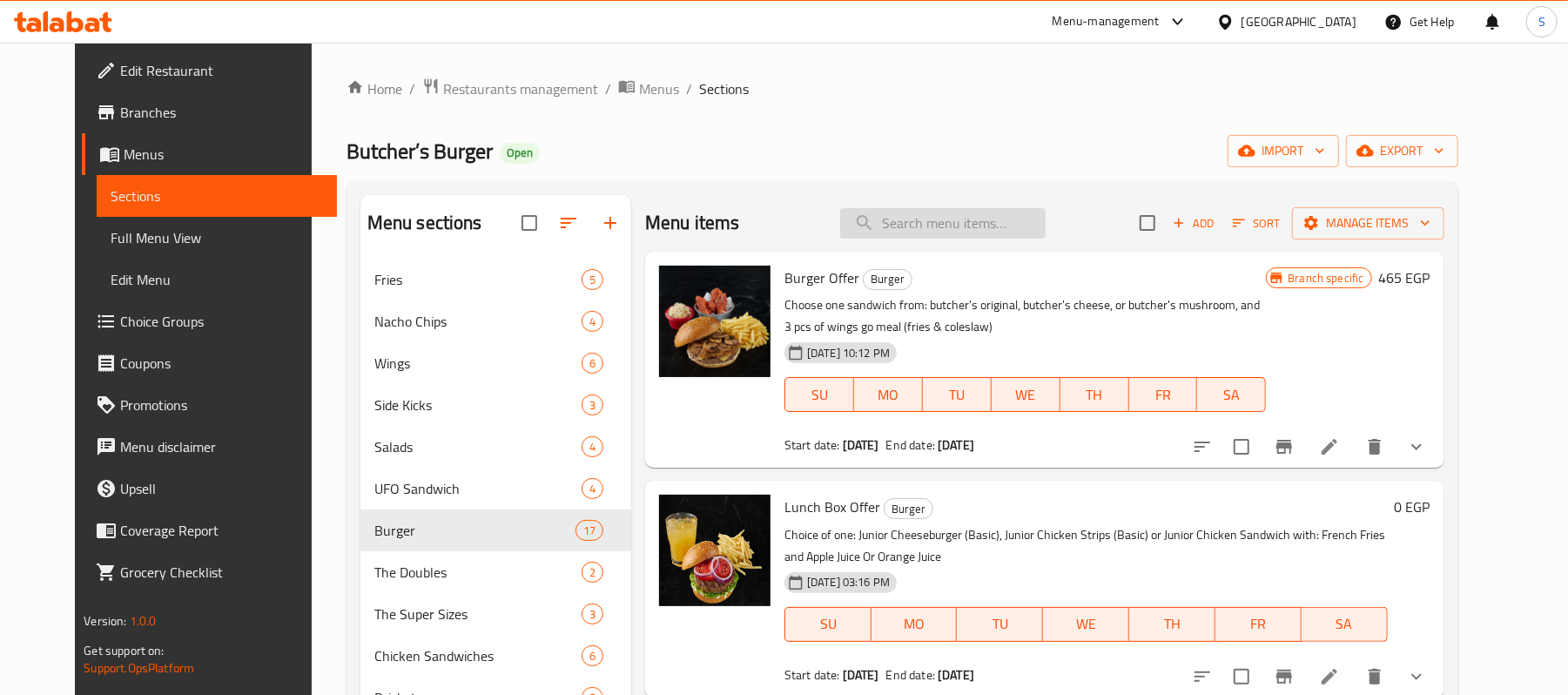
click at [945, 220] on input "search" at bounding box center [943, 223] width 205 height 30
paste input "Sothern BBQ Burger"
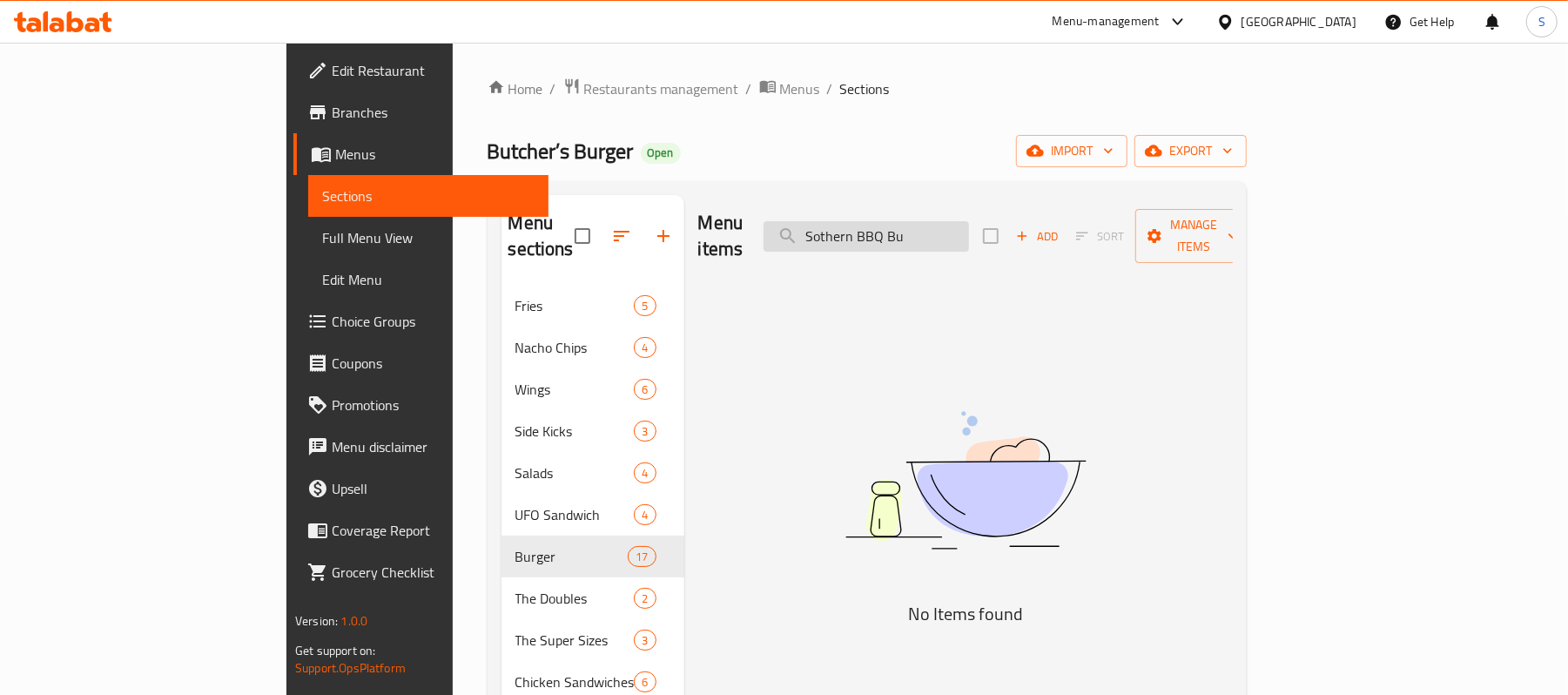
click at [923, 227] on input "Sothern BBQ Bu" at bounding box center [866, 236] width 205 height 30
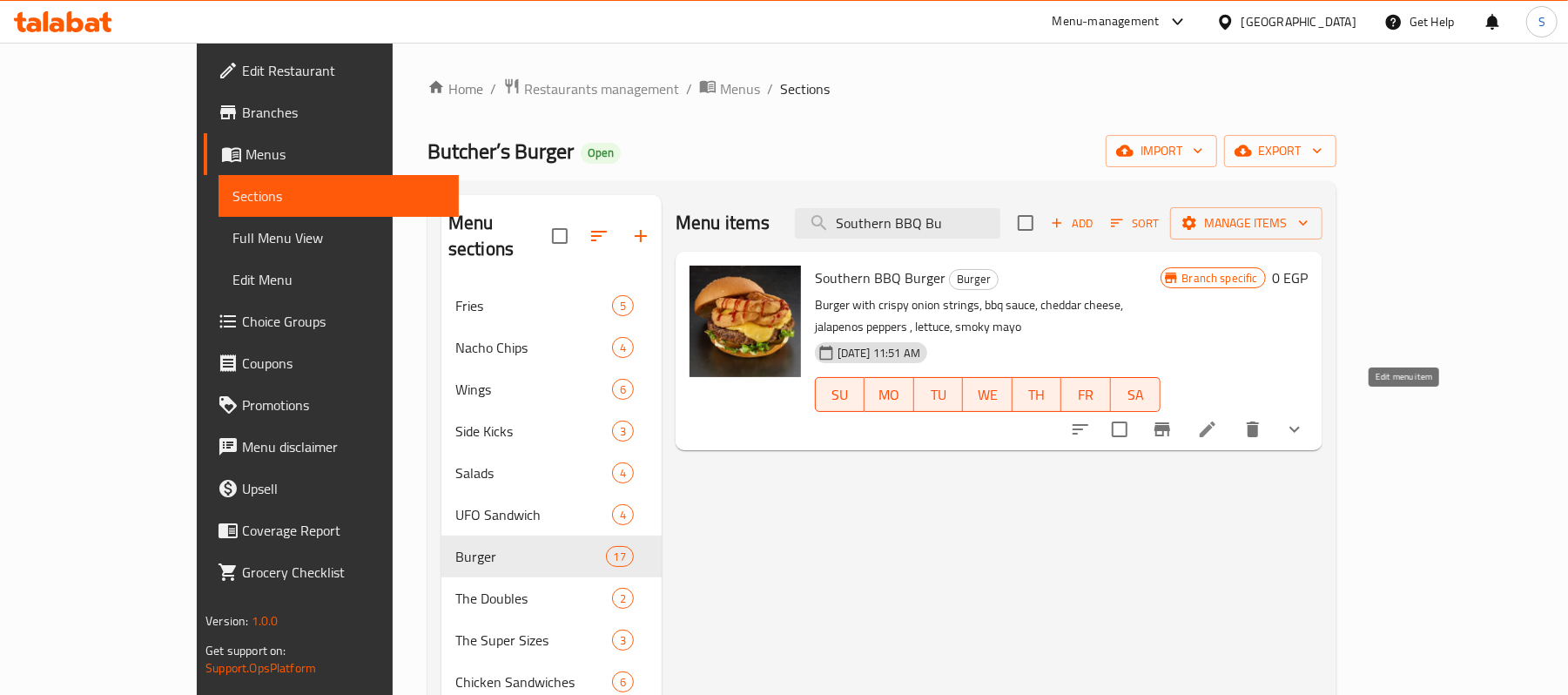
type input "Southern BBQ Bu"
click at [1218, 420] on icon at bounding box center [1207, 429] width 20 height 20
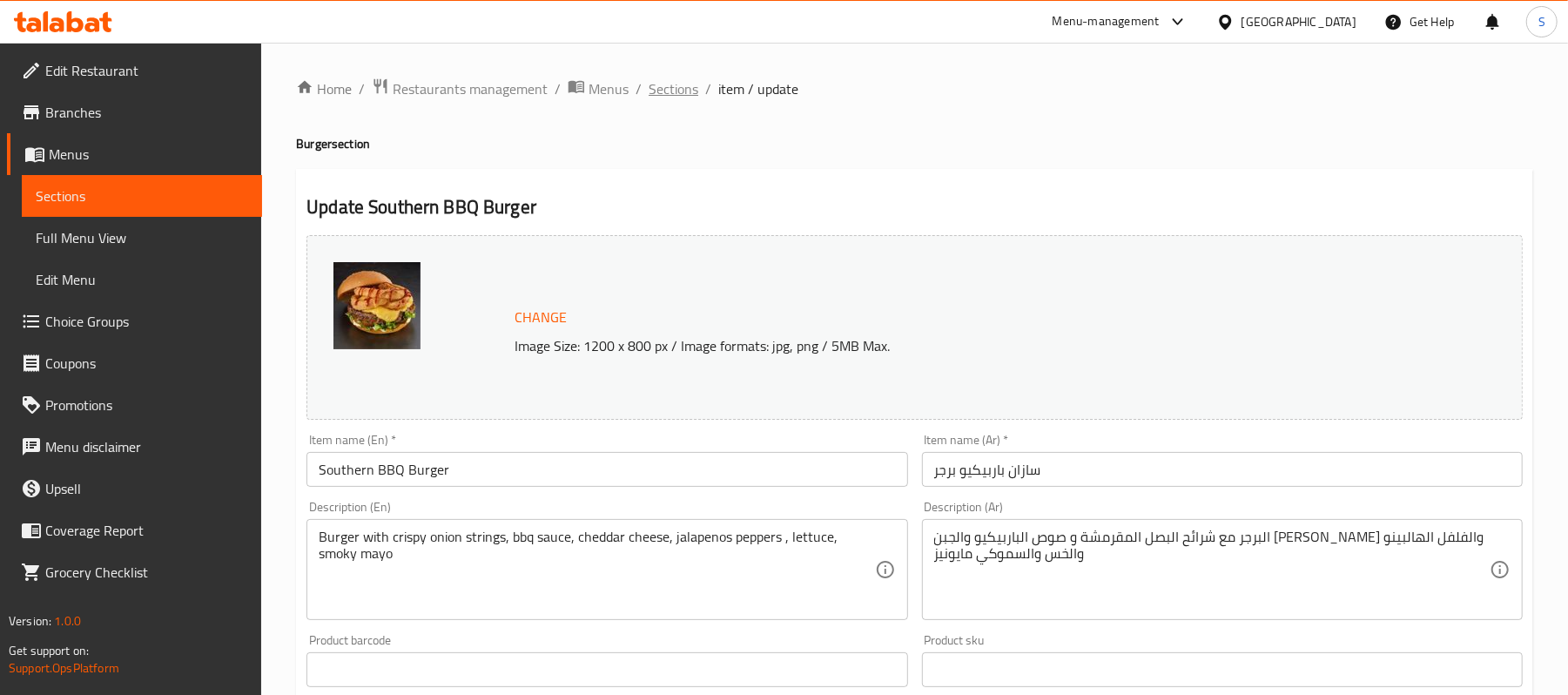
click at [665, 95] on span "Sections" at bounding box center [673, 89] width 50 height 20
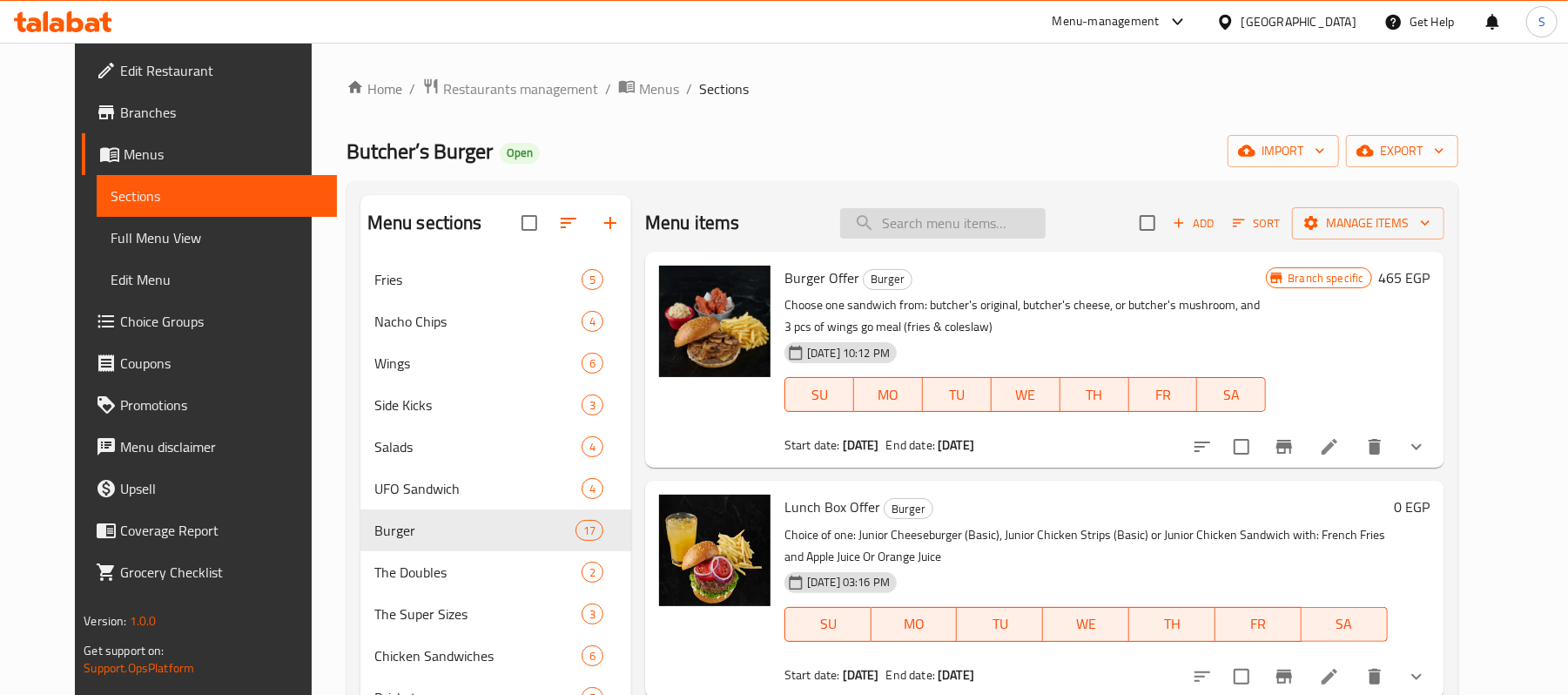
click at [942, 221] on input "search" at bounding box center [943, 223] width 205 height 30
paste input "Fire Burge"
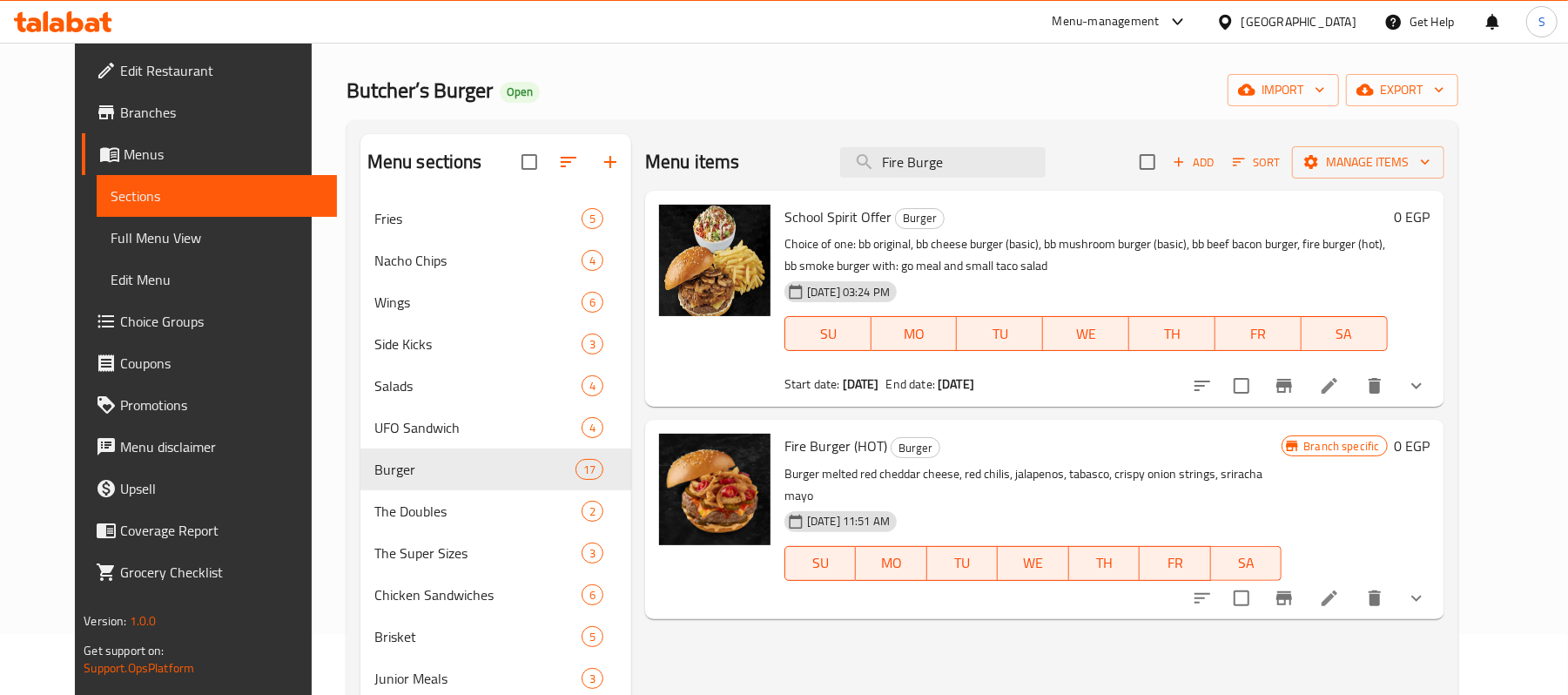
scroll to position [116, 0]
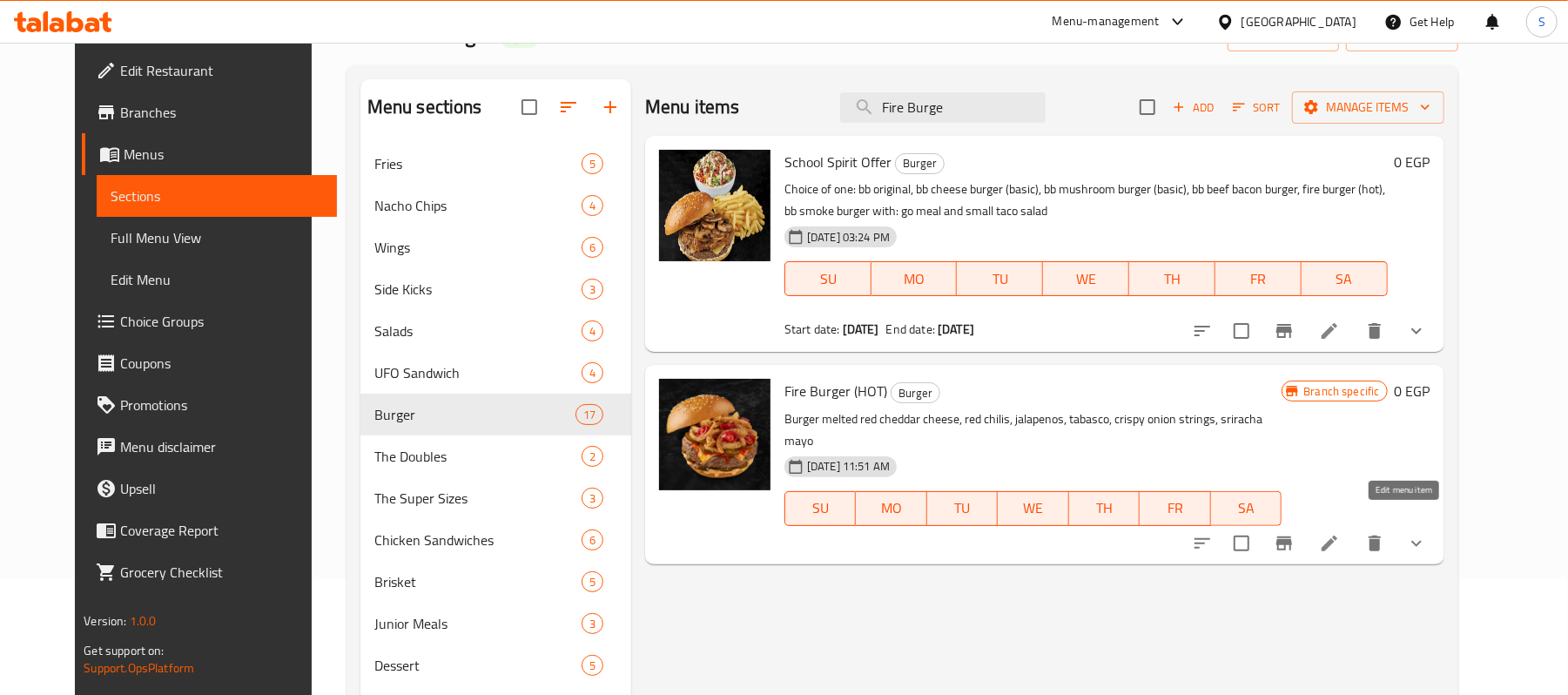
type input "Fire Burge"
click at [1340, 533] on icon at bounding box center [1329, 543] width 20 height 20
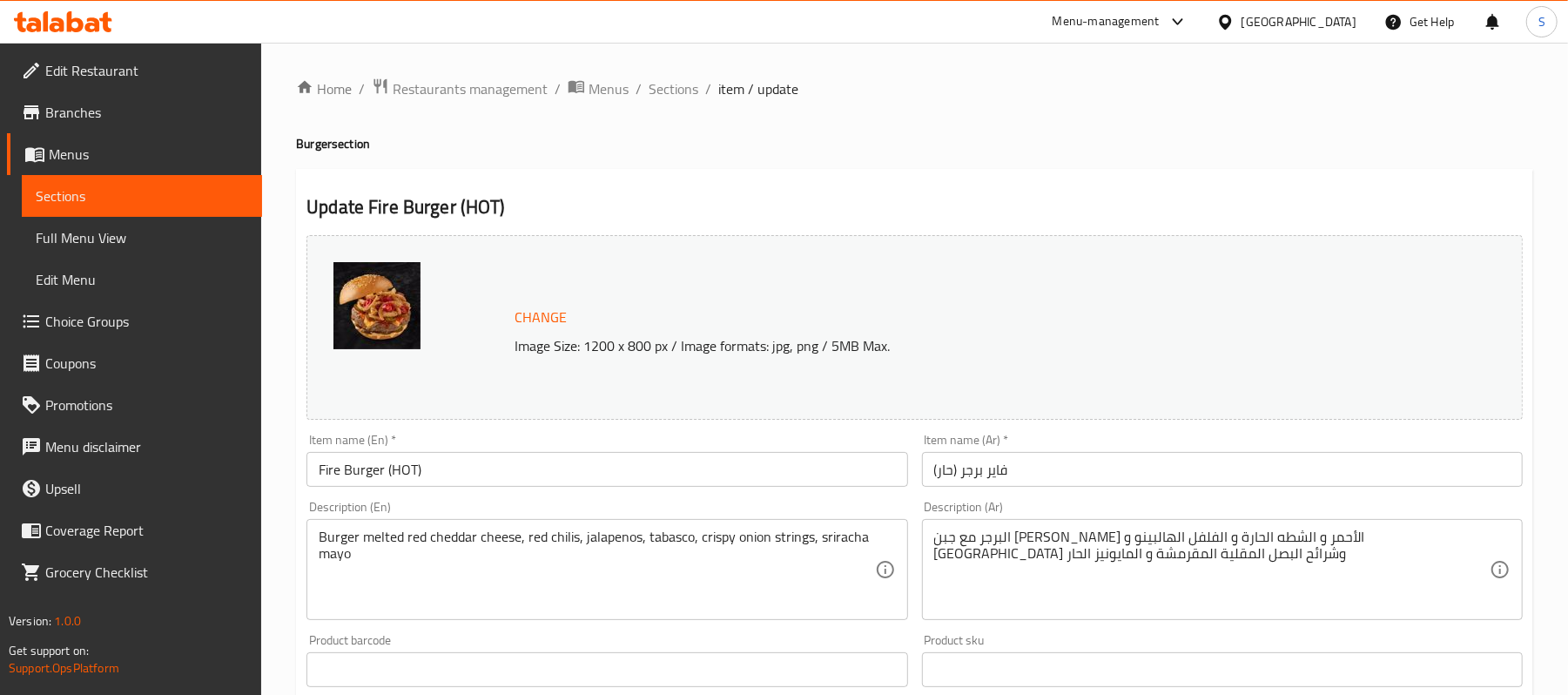
click at [673, 89] on span "Sections" at bounding box center [673, 89] width 50 height 20
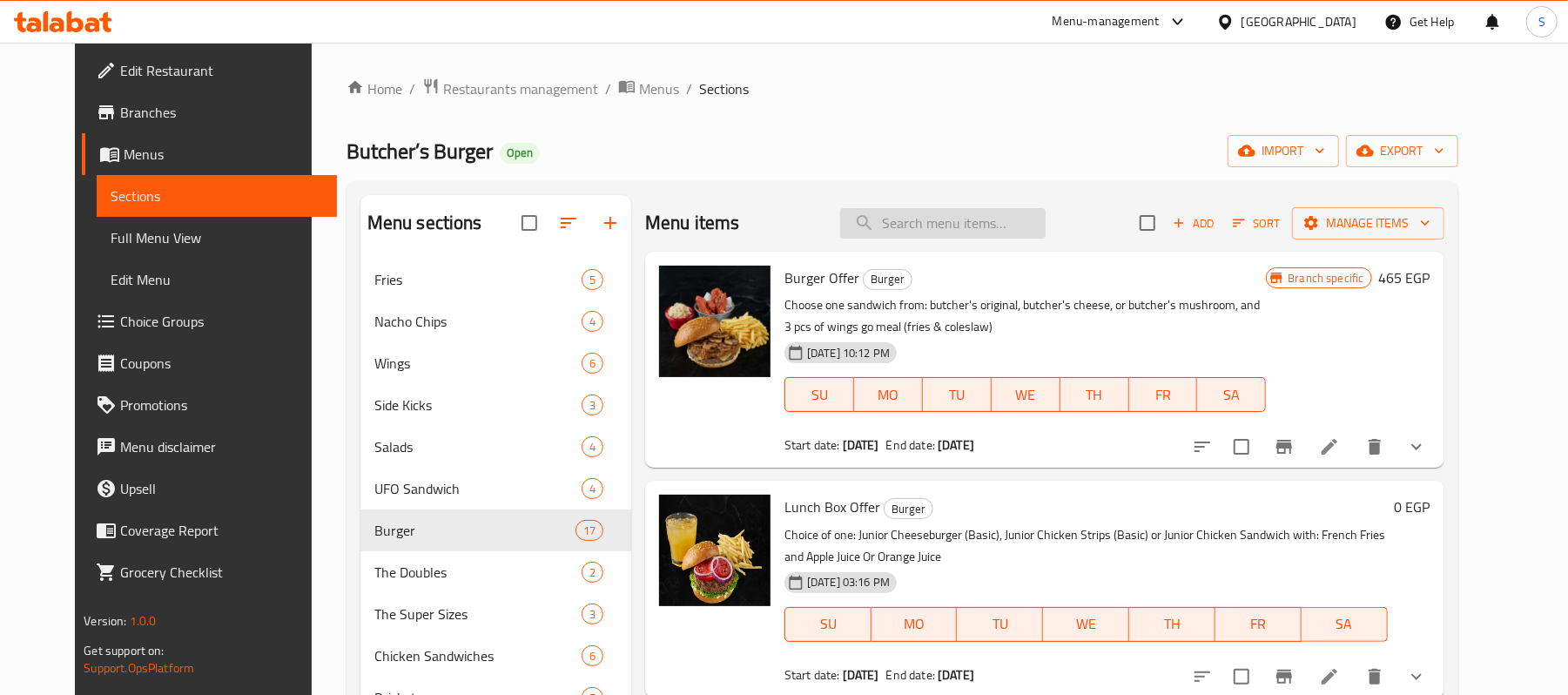
click at [982, 216] on input "search" at bounding box center [943, 223] width 205 height 30
paste input "BB Smoke Burge"
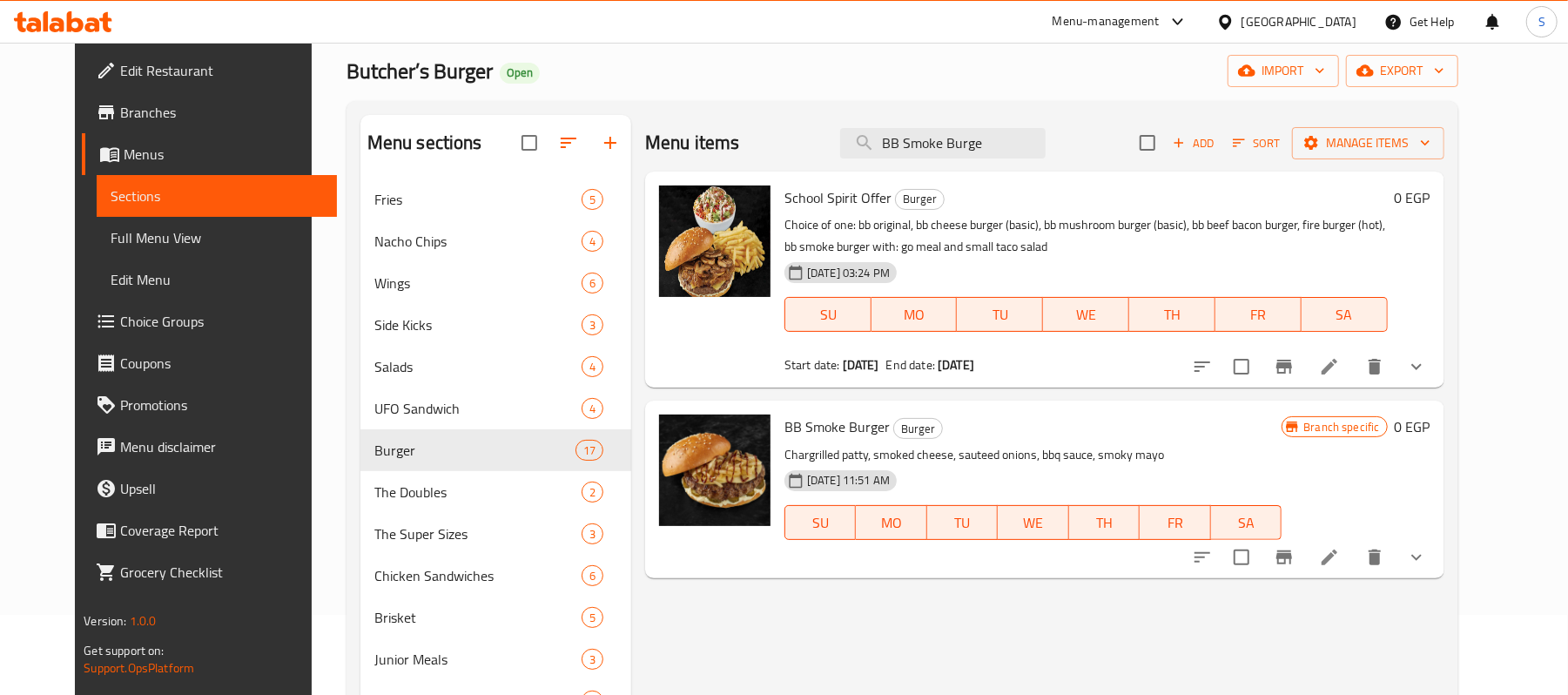
scroll to position [232, 0]
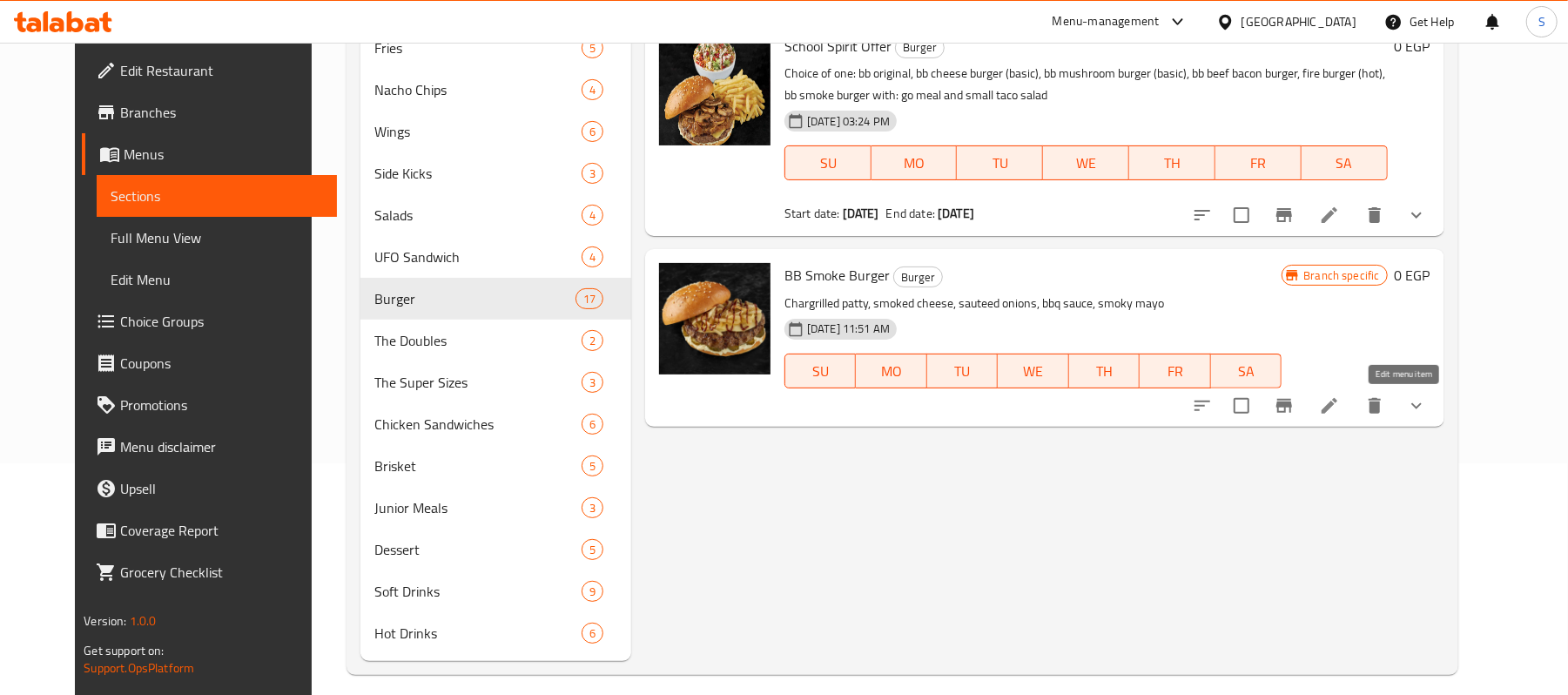
type input "BB Smoke Burge"
click at [1340, 416] on icon at bounding box center [1329, 405] width 20 height 20
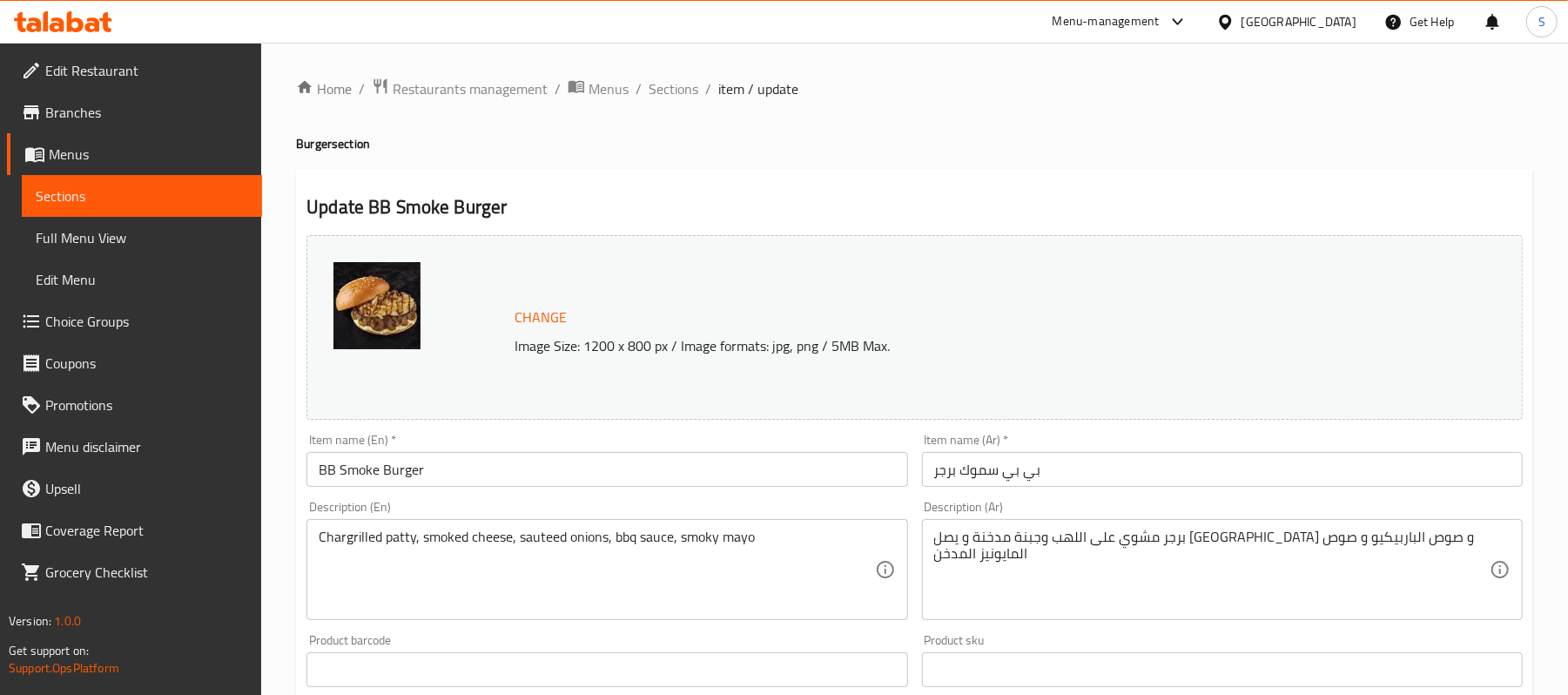
click at [1109, 137] on h4 "Burger section" at bounding box center [914, 144] width 1237 height 18
click at [686, 91] on span "Sections" at bounding box center [673, 89] width 50 height 20
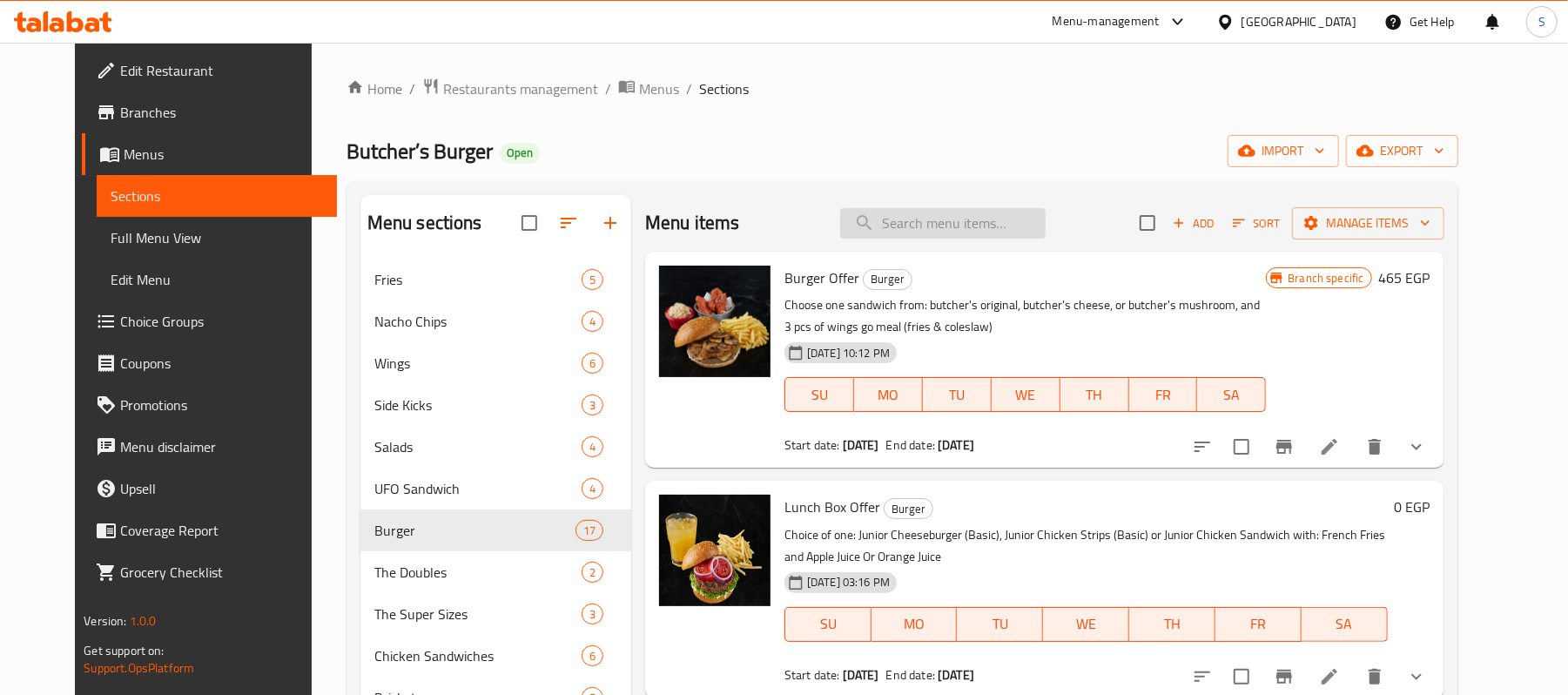
click at [913, 213] on input "search" at bounding box center [943, 223] width 205 height 30
click at [916, 227] on input "search" at bounding box center [943, 223] width 205 height 30
paste input "Southers BBQ Burger"
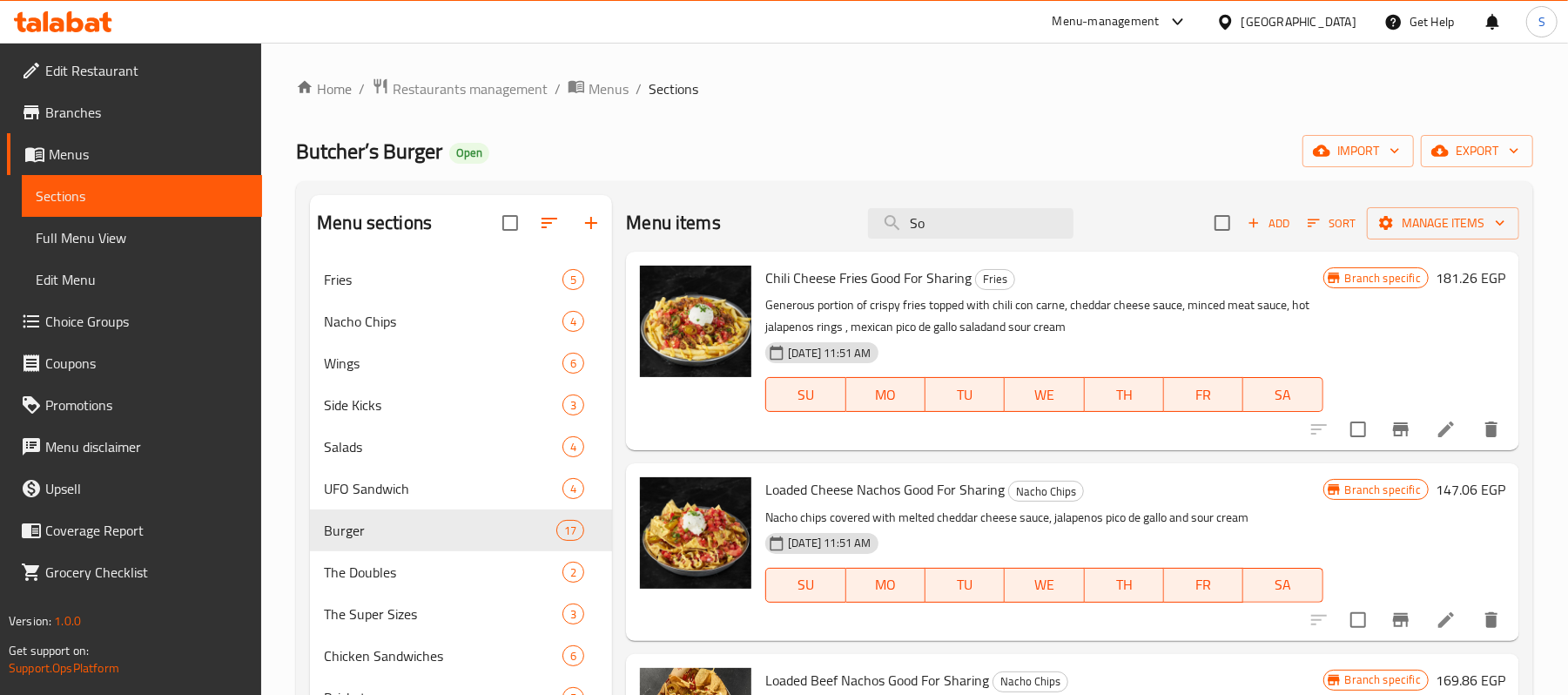
drag, startPoint x: 934, startPoint y: 217, endPoint x: 843, endPoint y: 207, distance: 91.5
click at [843, 207] on div "Menu items So Add Sort Manage items" at bounding box center [1073, 224] width 893 height 56
paste input "BBQ Burger"
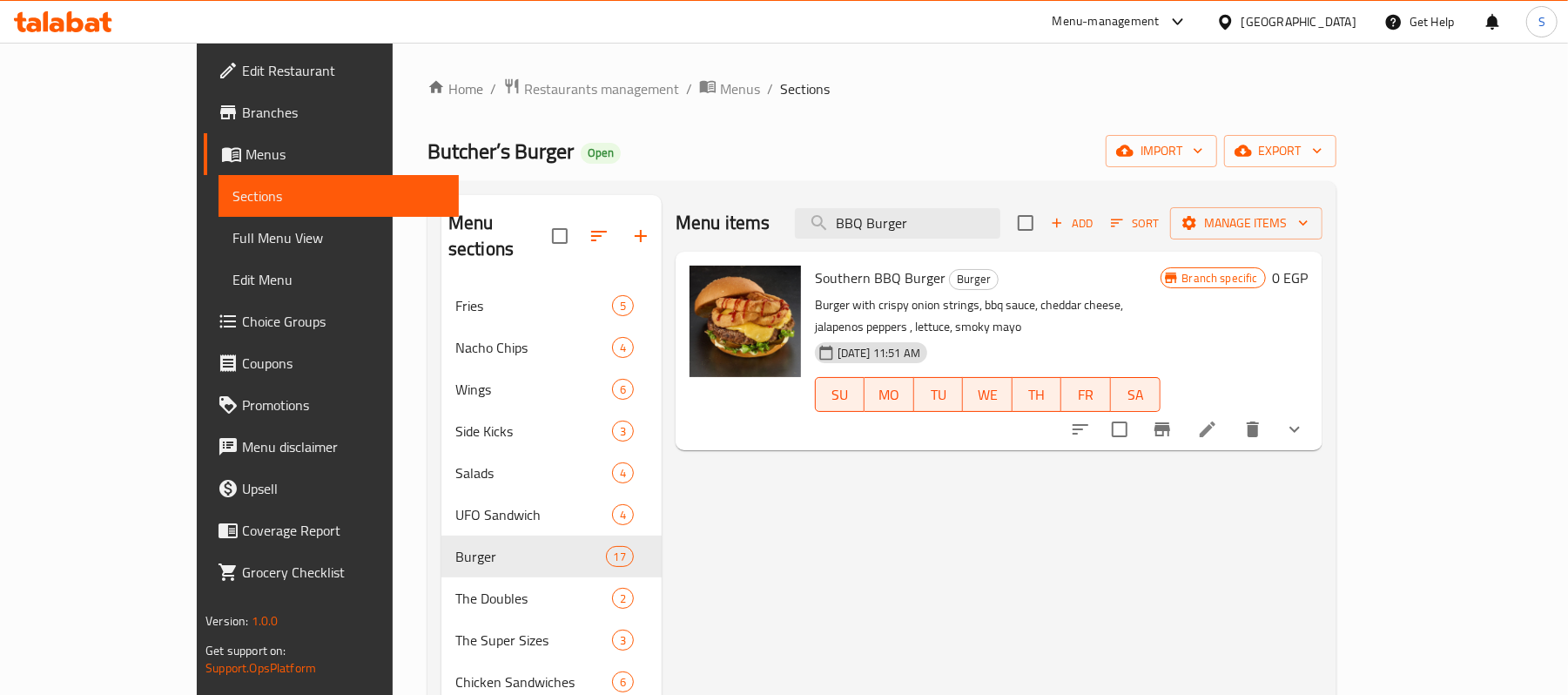
click at [951, 71] on div "Home / Restaurants management / Menus / Sections Butcher’s Burger Open import e…" at bounding box center [882, 505] width 979 height 926
drag, startPoint x: 767, startPoint y: 278, endPoint x: 893, endPoint y: 286, distance: 126.3
click at [893, 286] on h6 "Southern BBQ Burger Burger" at bounding box center [987, 277] width 345 height 24
copy span "Southern BBQ Burger"
click at [864, 79] on ol "Home / Restaurants management / Menus / Sections" at bounding box center [882, 89] width 909 height 22
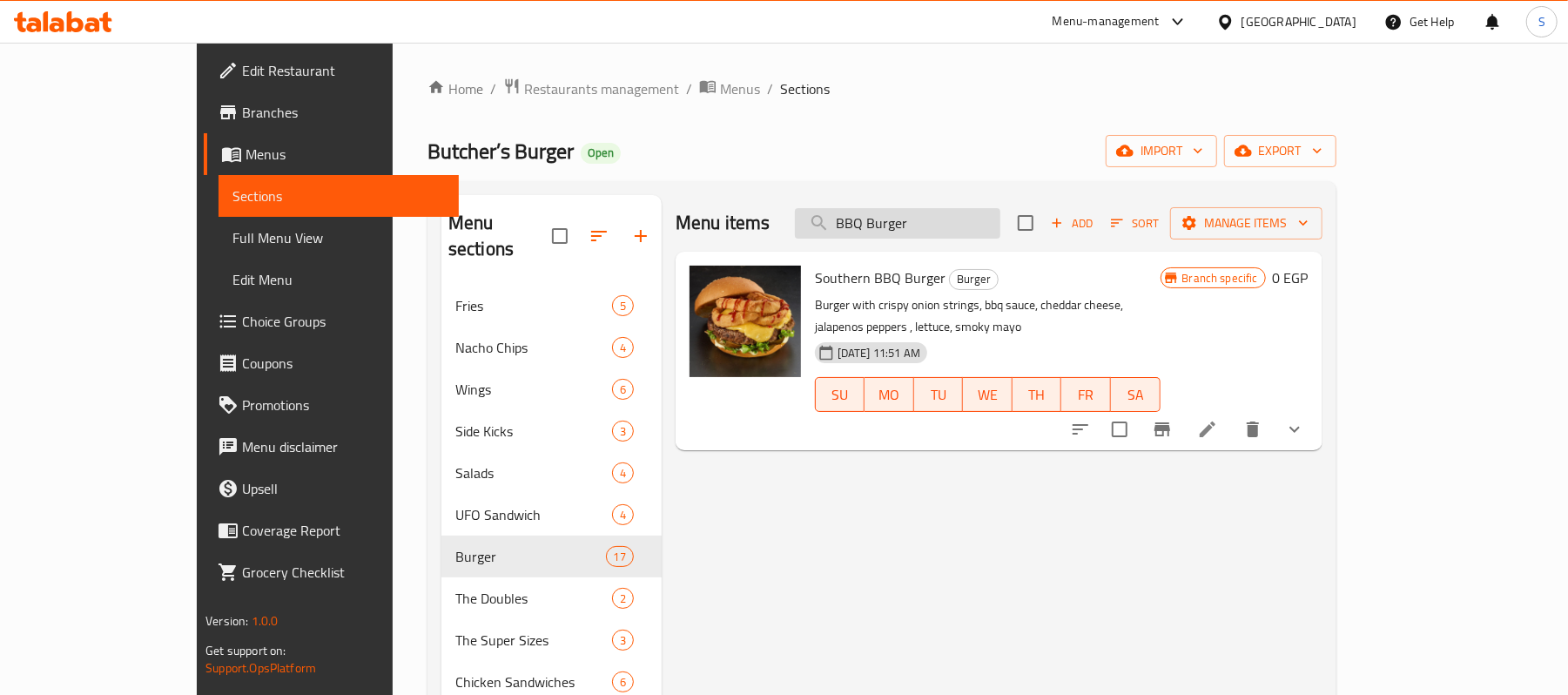
click at [934, 225] on input "BBQ Burger" at bounding box center [897, 223] width 205 height 30
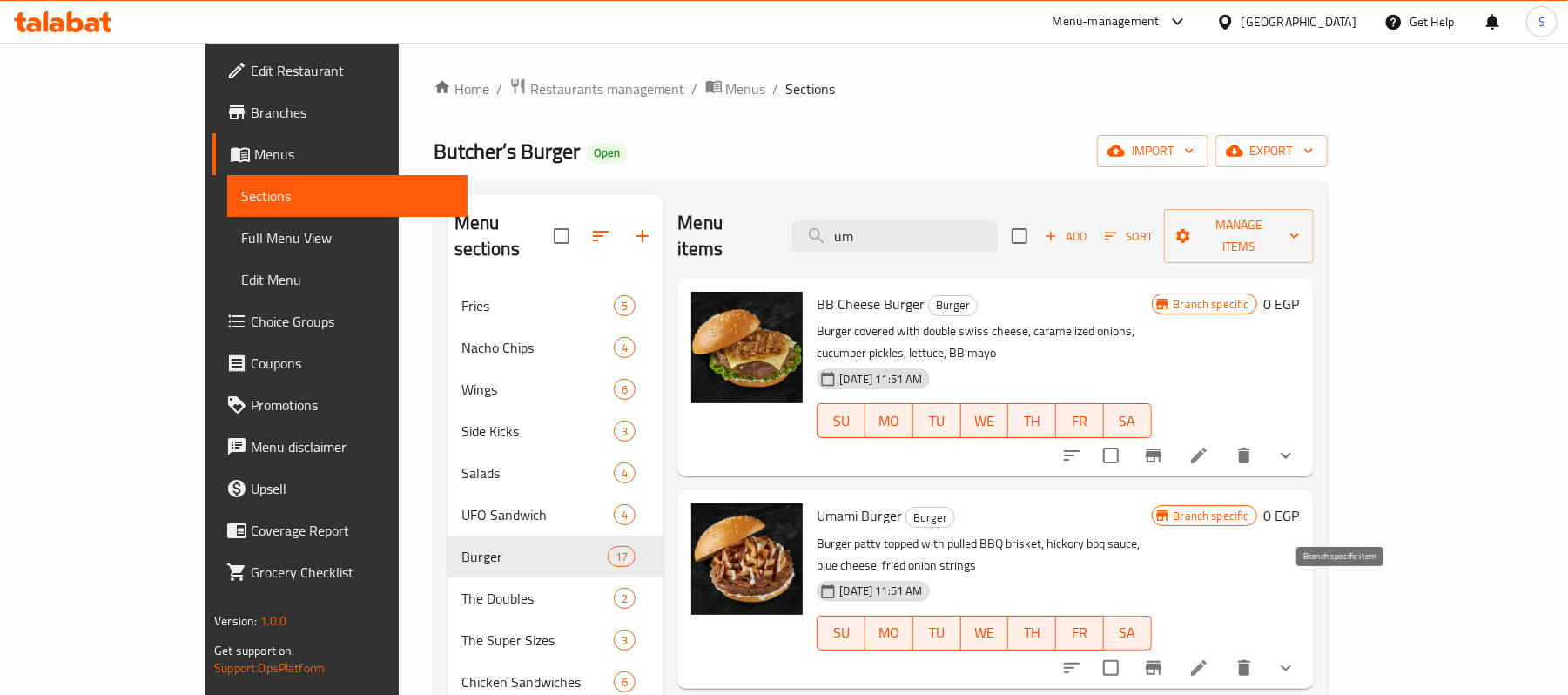
click at [1164, 658] on icon "Branch-specific-item" at bounding box center [1153, 668] width 20 height 20
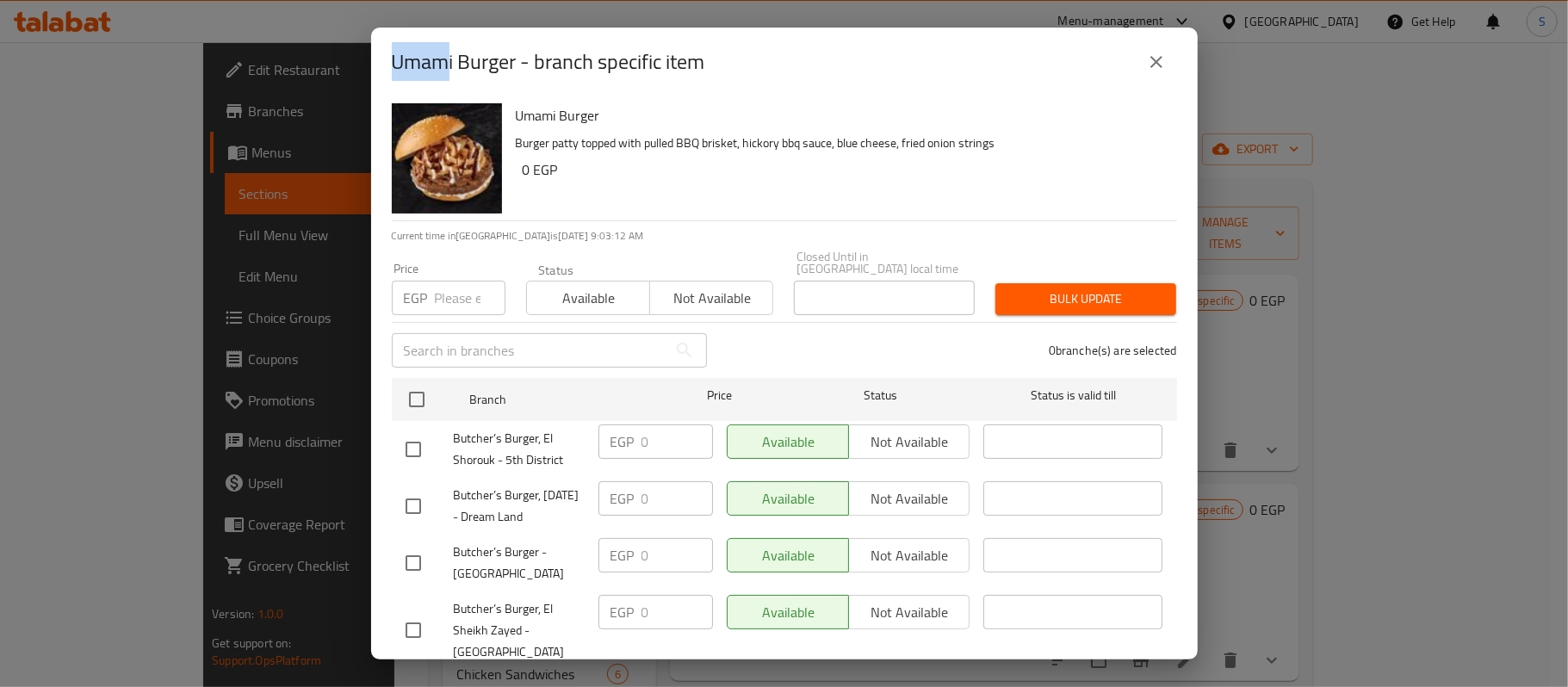
drag, startPoint x: 396, startPoint y: 49, endPoint x: 449, endPoint y: 57, distance: 53.6
click at [449, 57] on h2 "Umami Burger - branch specific item" at bounding box center [548, 62] width 314 height 28
copy h2 "Umam"
click at [1149, 65] on icon "close" at bounding box center [1156, 62] width 20 height 20
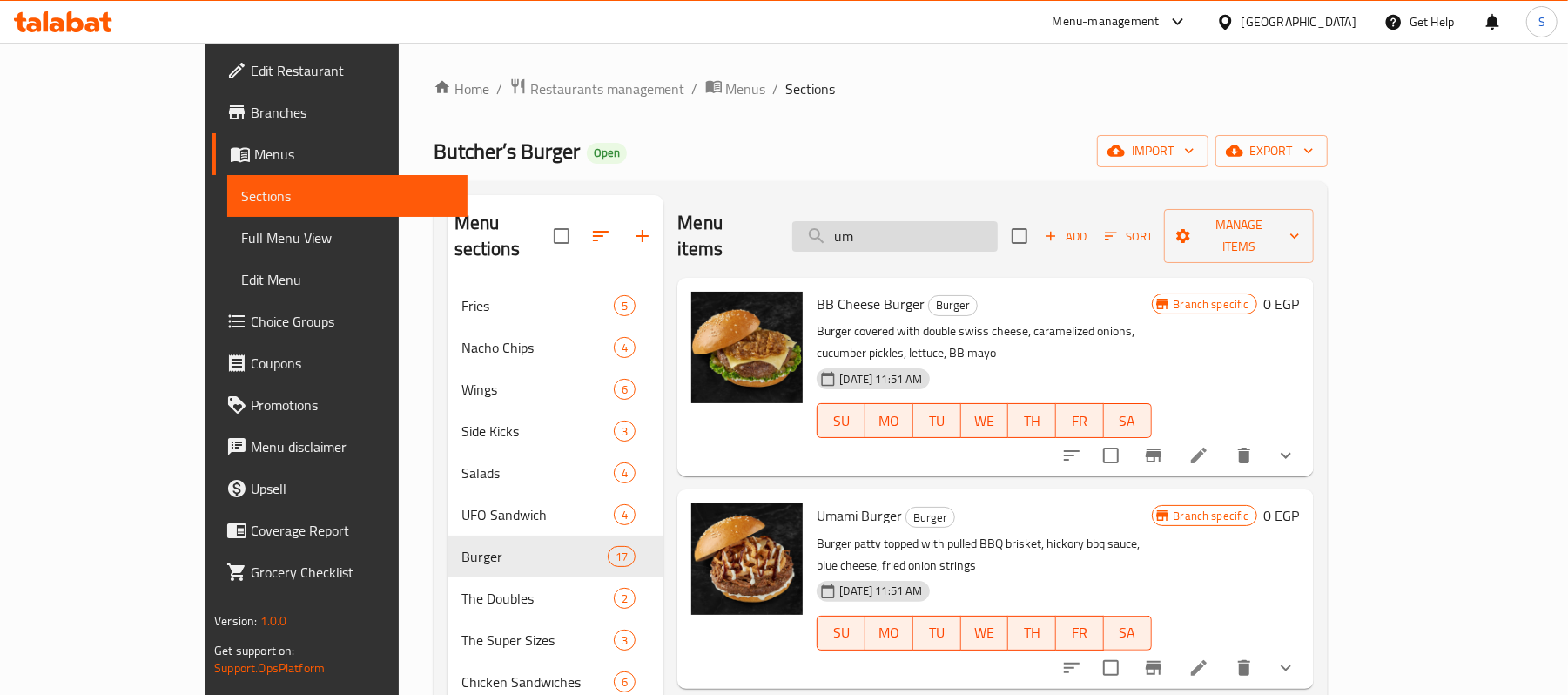
click at [914, 225] on input "um" at bounding box center [895, 236] width 205 height 30
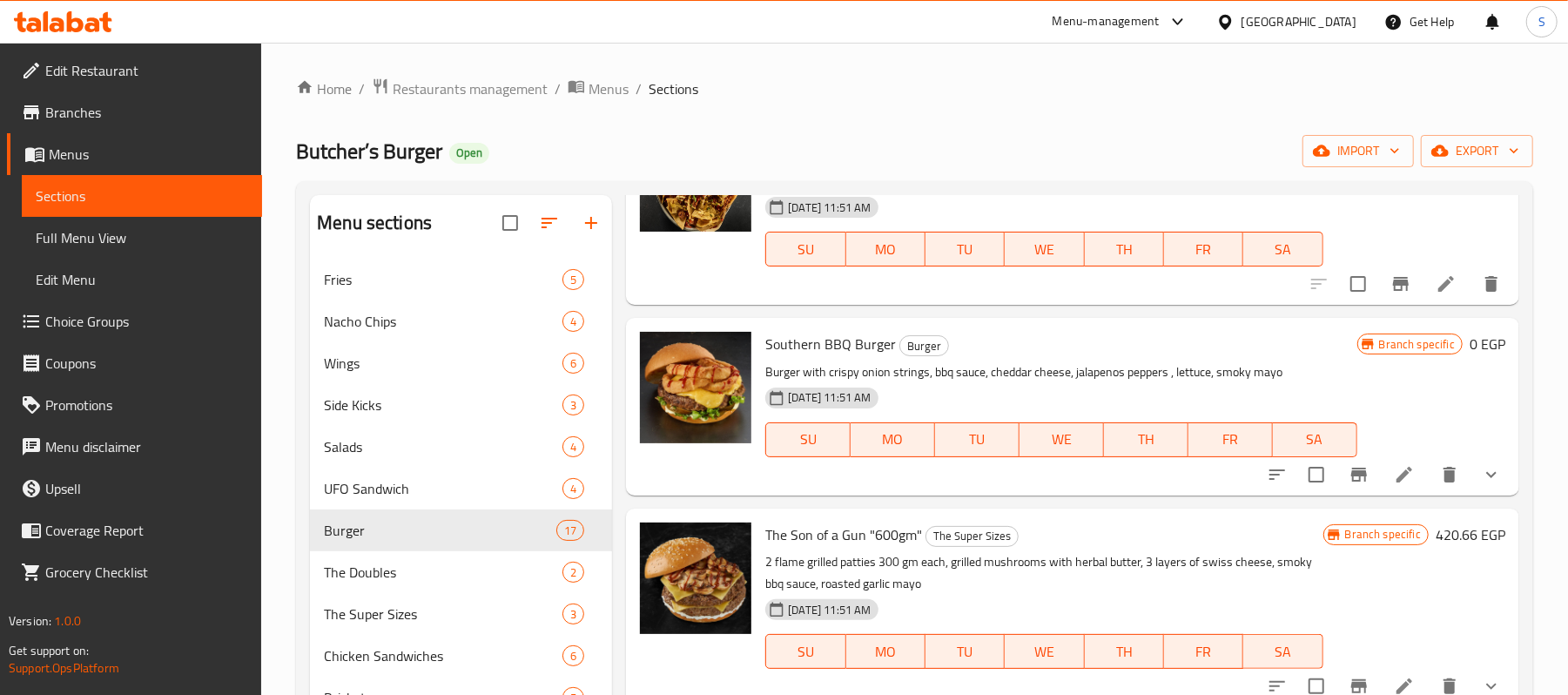
scroll to position [580, 0]
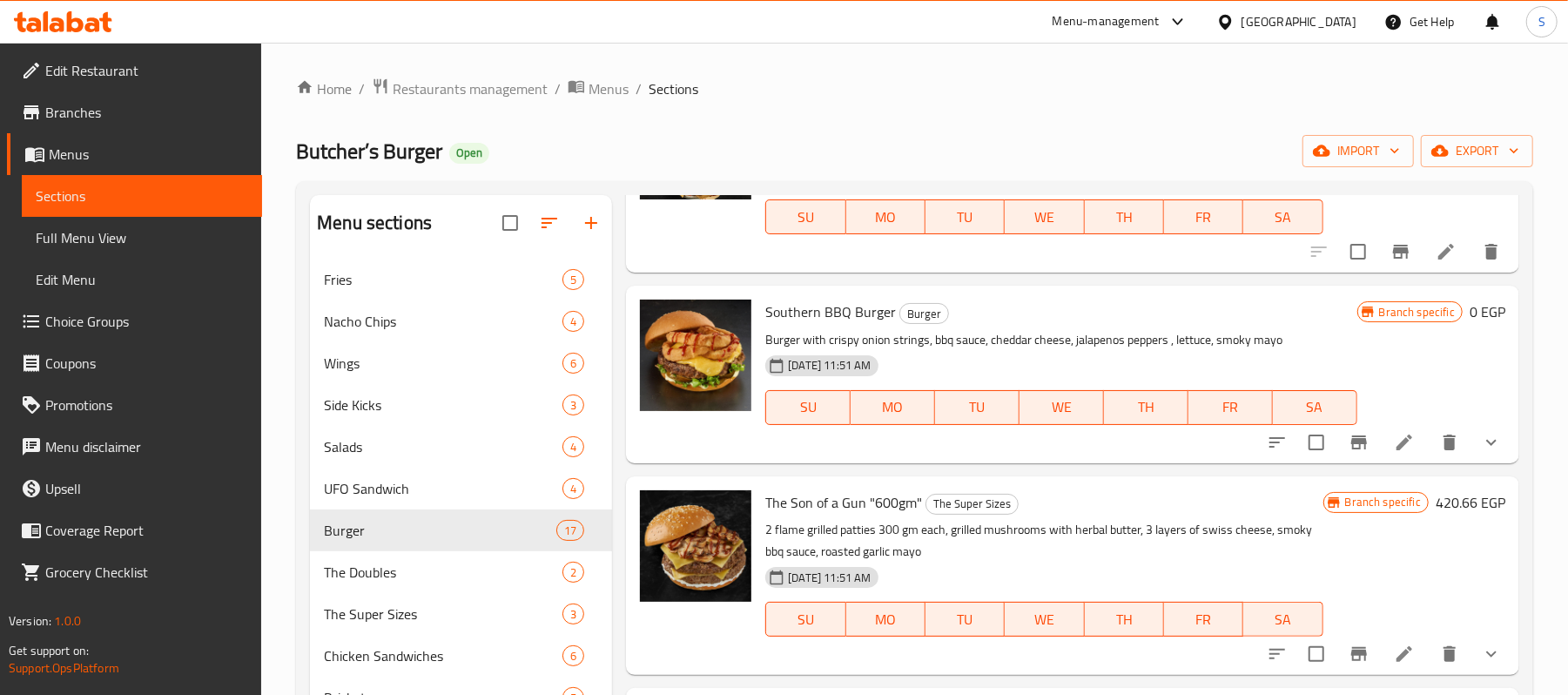
type input "so"
drag, startPoint x: 767, startPoint y: 315, endPoint x: 890, endPoint y: 319, distance: 123.1
click at [890, 319] on span "Southern BBQ Burger" at bounding box center [831, 311] width 130 height 26
copy span "Southern BBQ Burger"
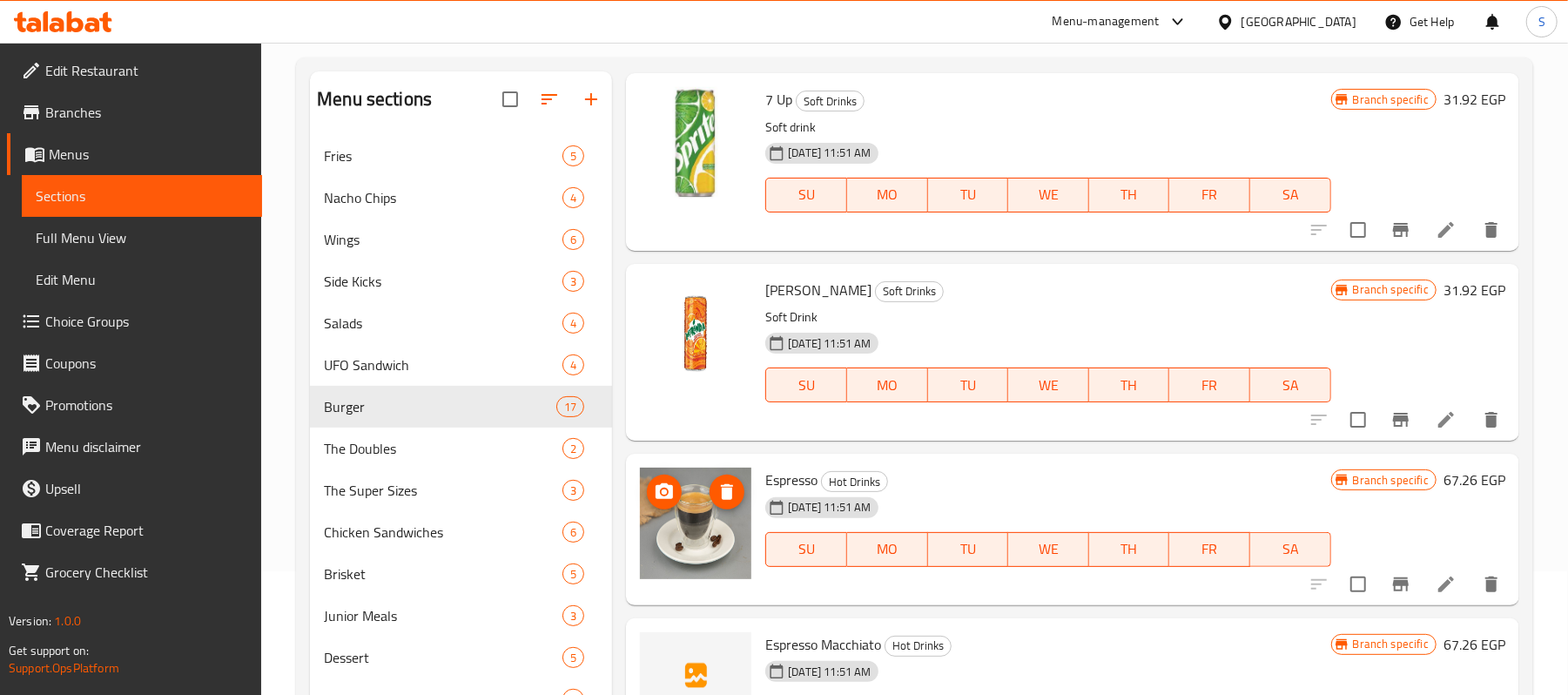
scroll to position [247, 0]
